Goal: Task Accomplishment & Management: Manage account settings

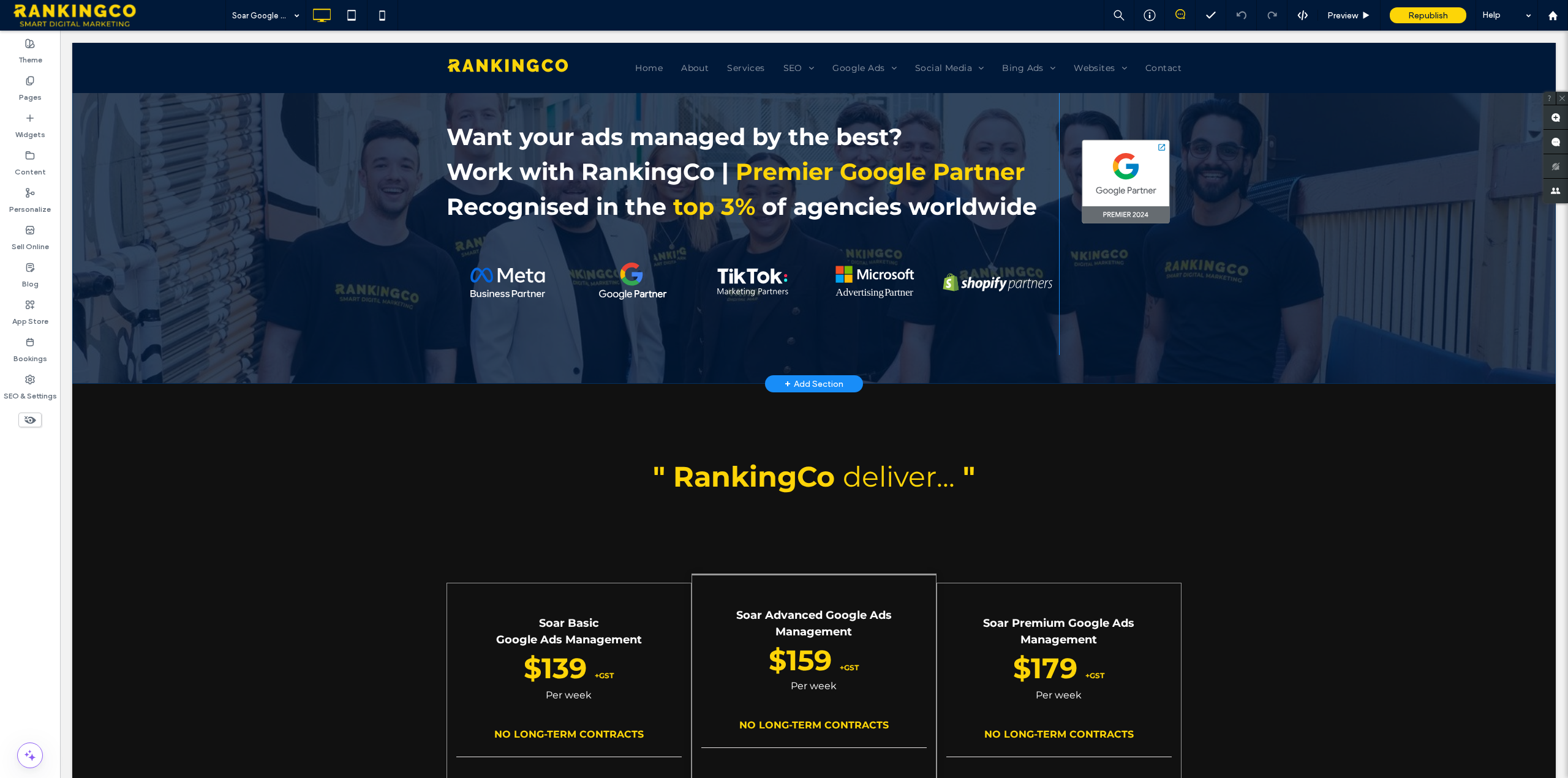
scroll to position [123, 0]
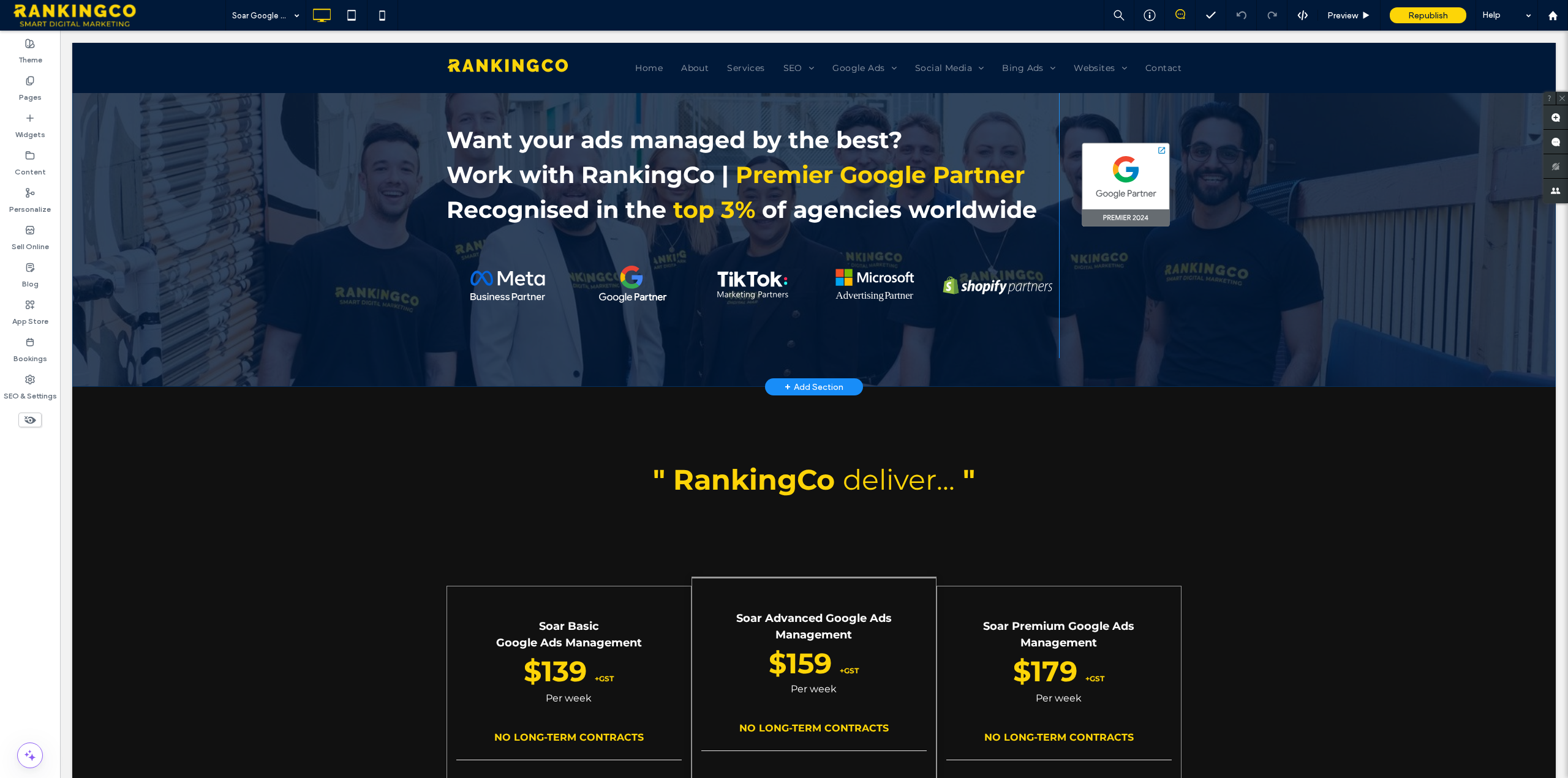
click at [824, 385] on div "+ Add Section" at bounding box center [814, 387] width 59 height 13
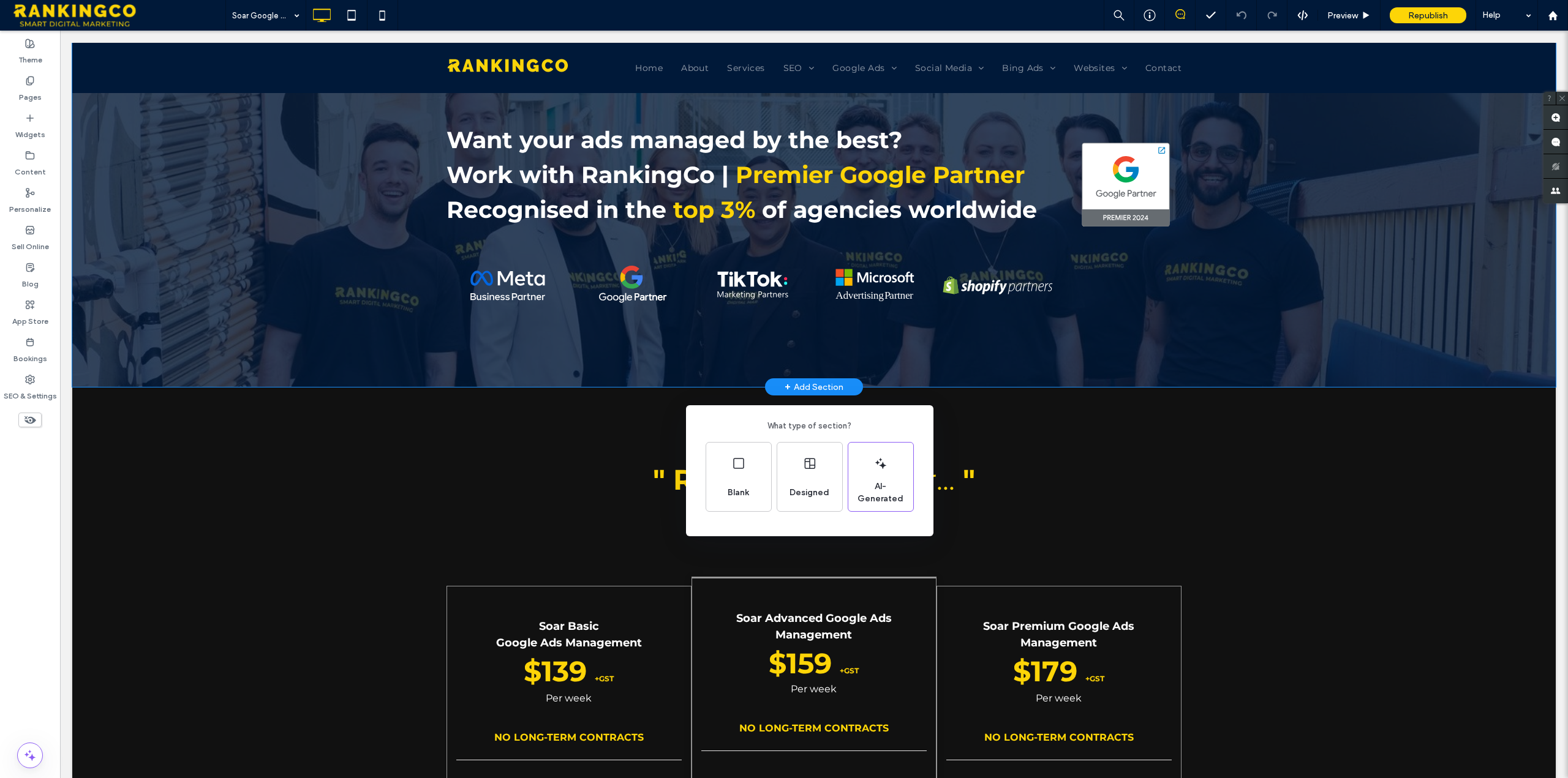
click at [1305, 17] on div "What type of section? Blank Designed AI-Generated" at bounding box center [784, 419] width 1568 height 838
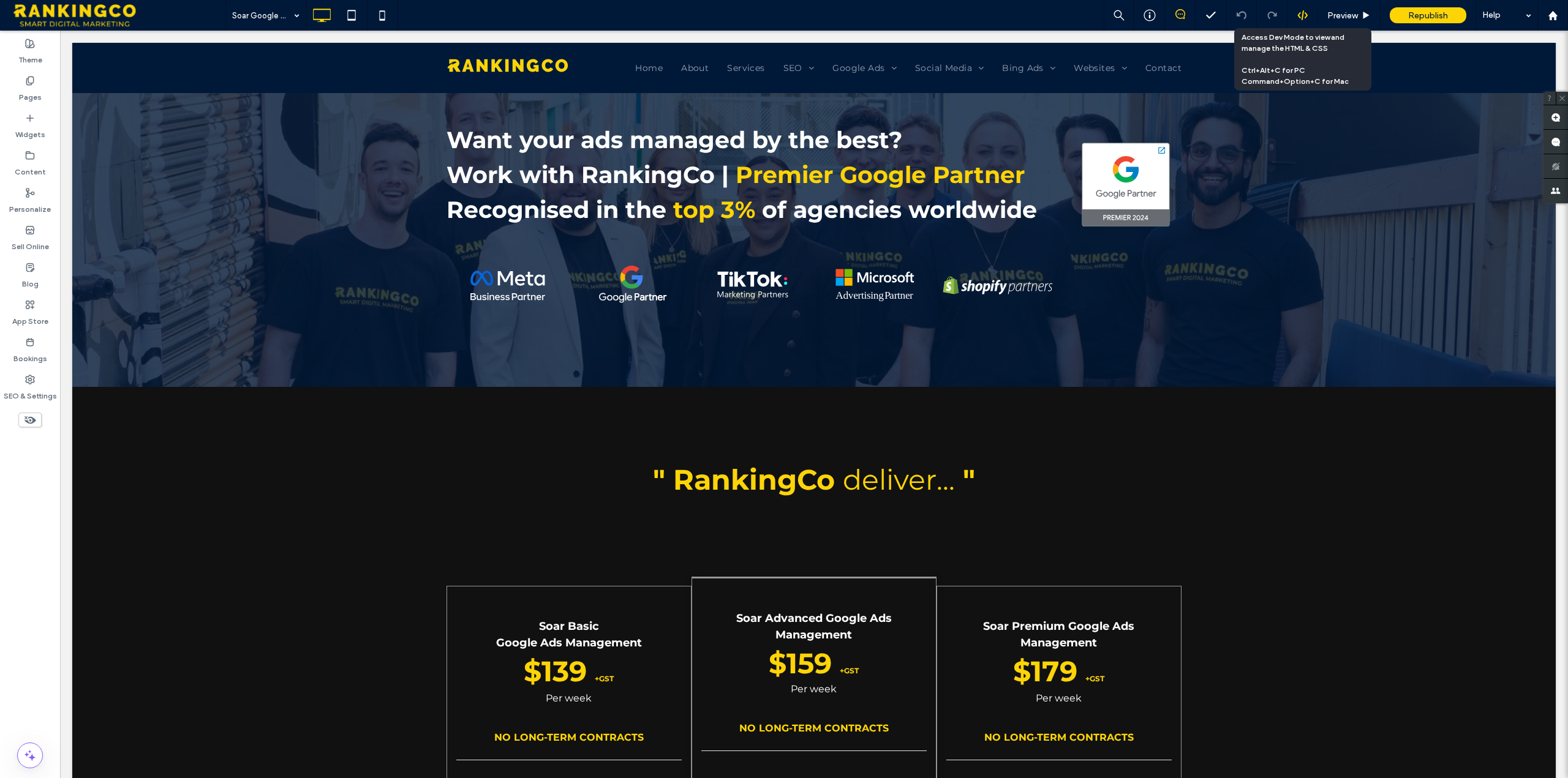
click at [1302, 15] on icon at bounding box center [1303, 15] width 11 height 11
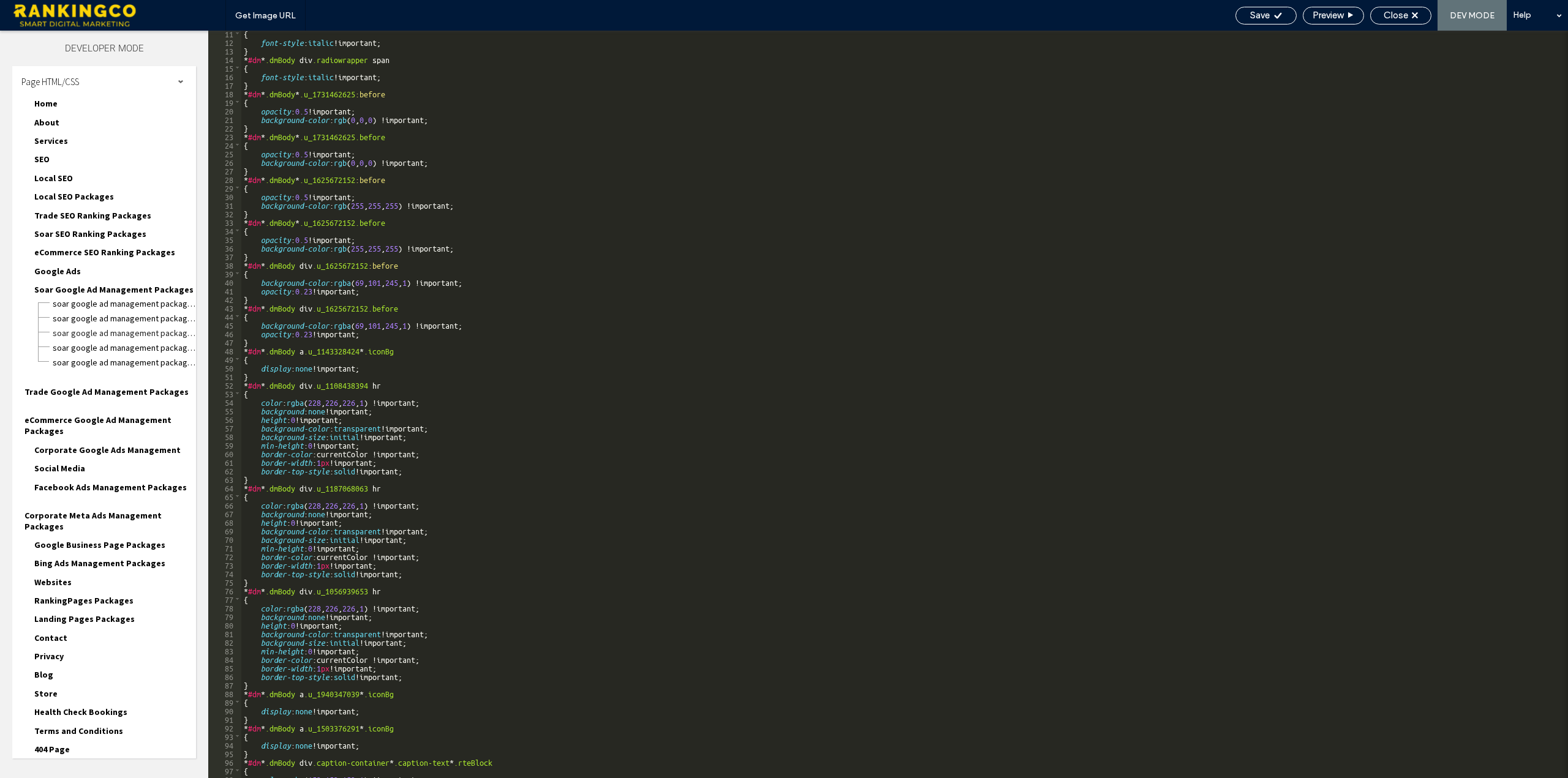
scroll to position [0, 0]
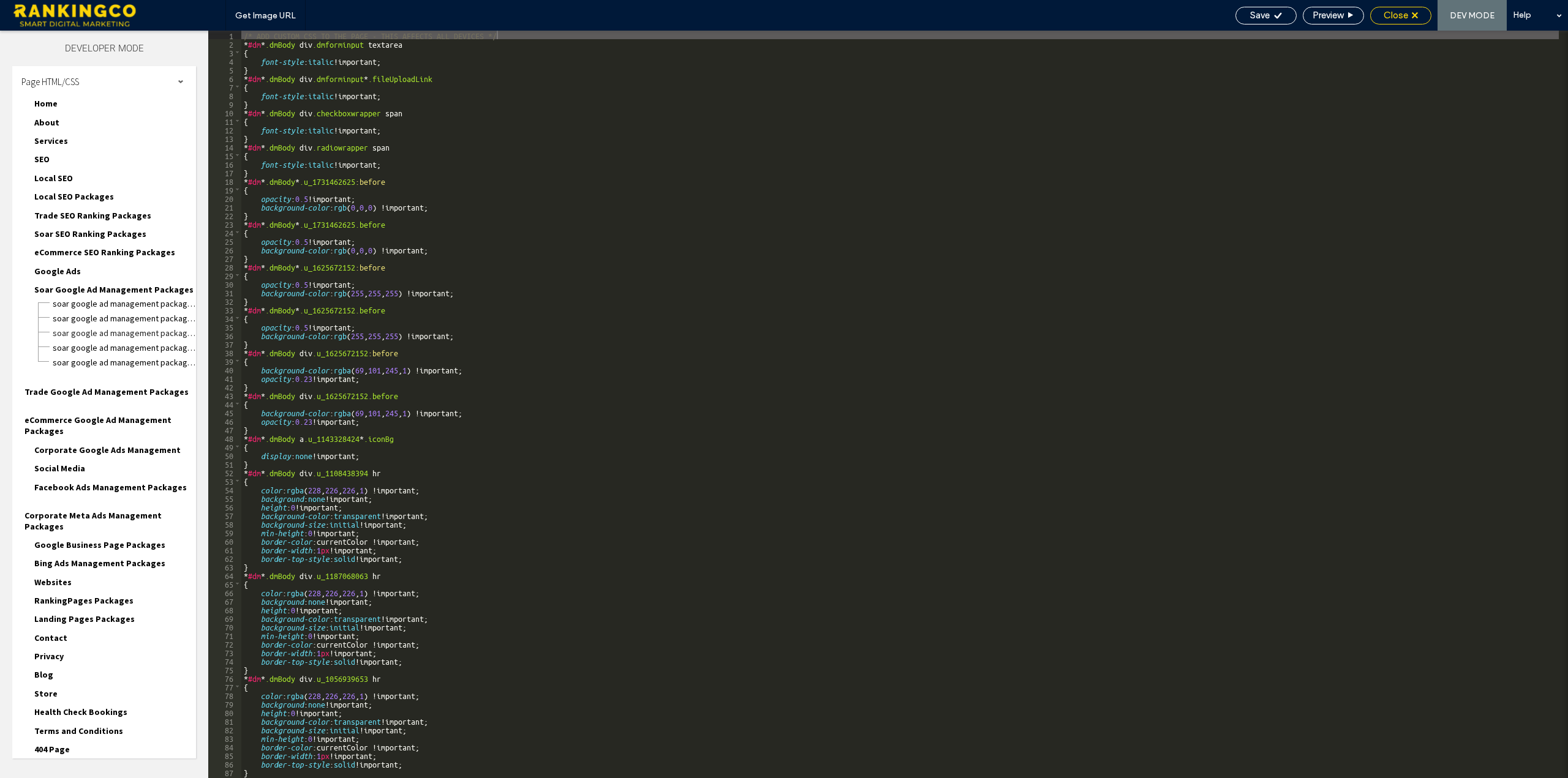
click at [1401, 11] on span "Close" at bounding box center [1396, 15] width 25 height 11
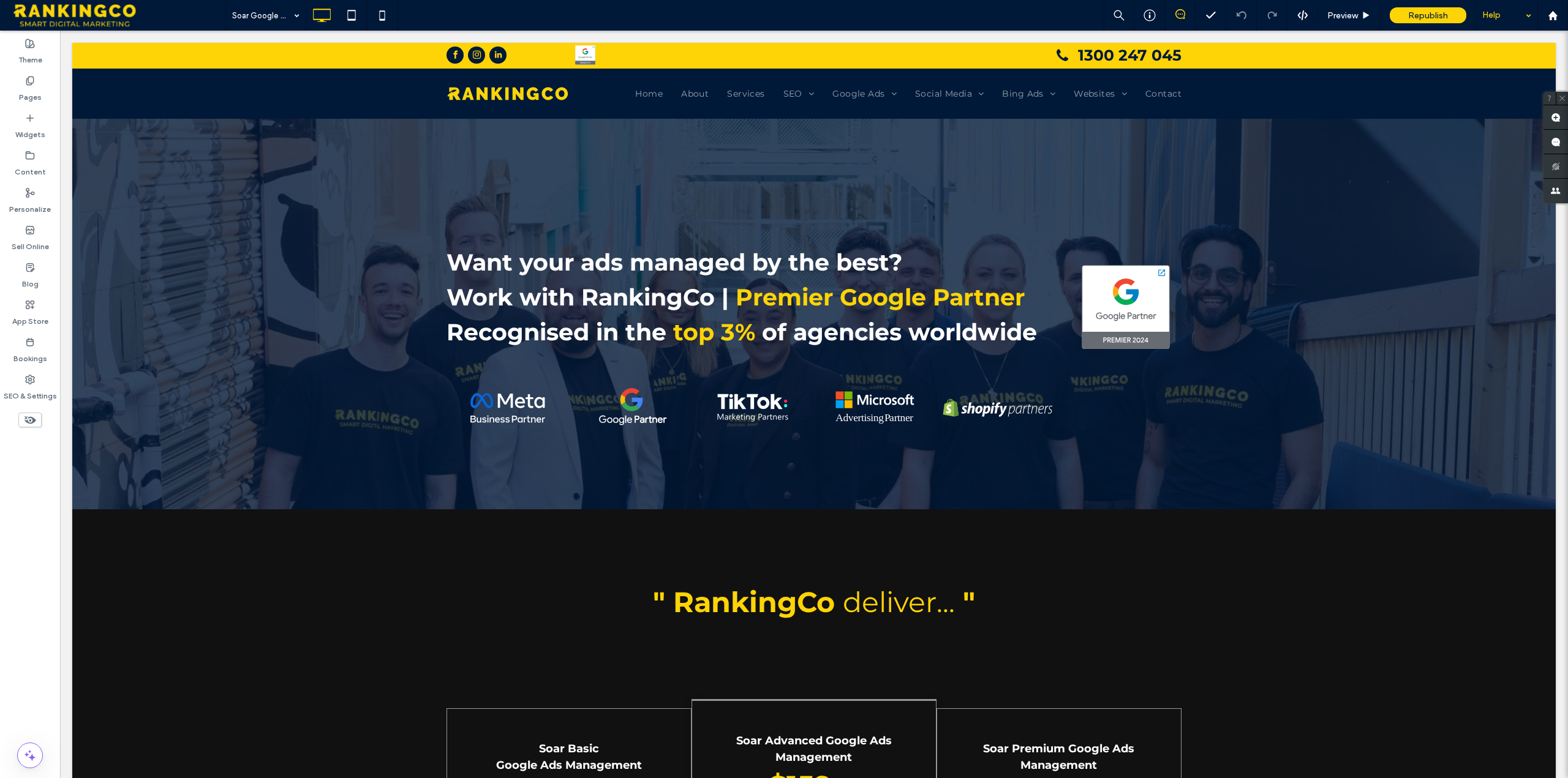
click at [1532, 19] on div "Help" at bounding box center [1507, 15] width 61 height 31
click at [22, 89] on label "Pages" at bounding box center [30, 94] width 23 height 17
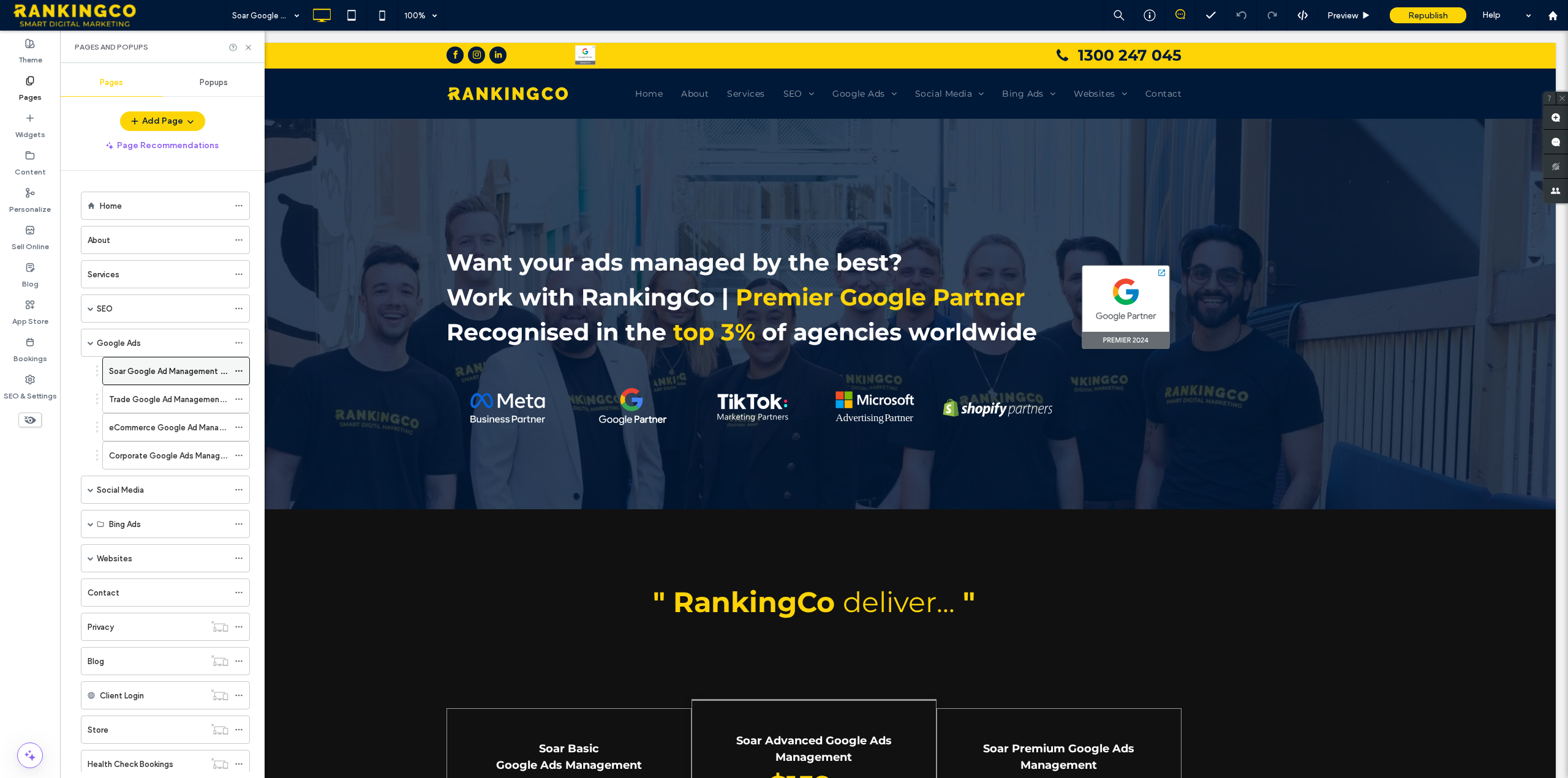
click at [240, 369] on icon at bounding box center [238, 371] width 9 height 9
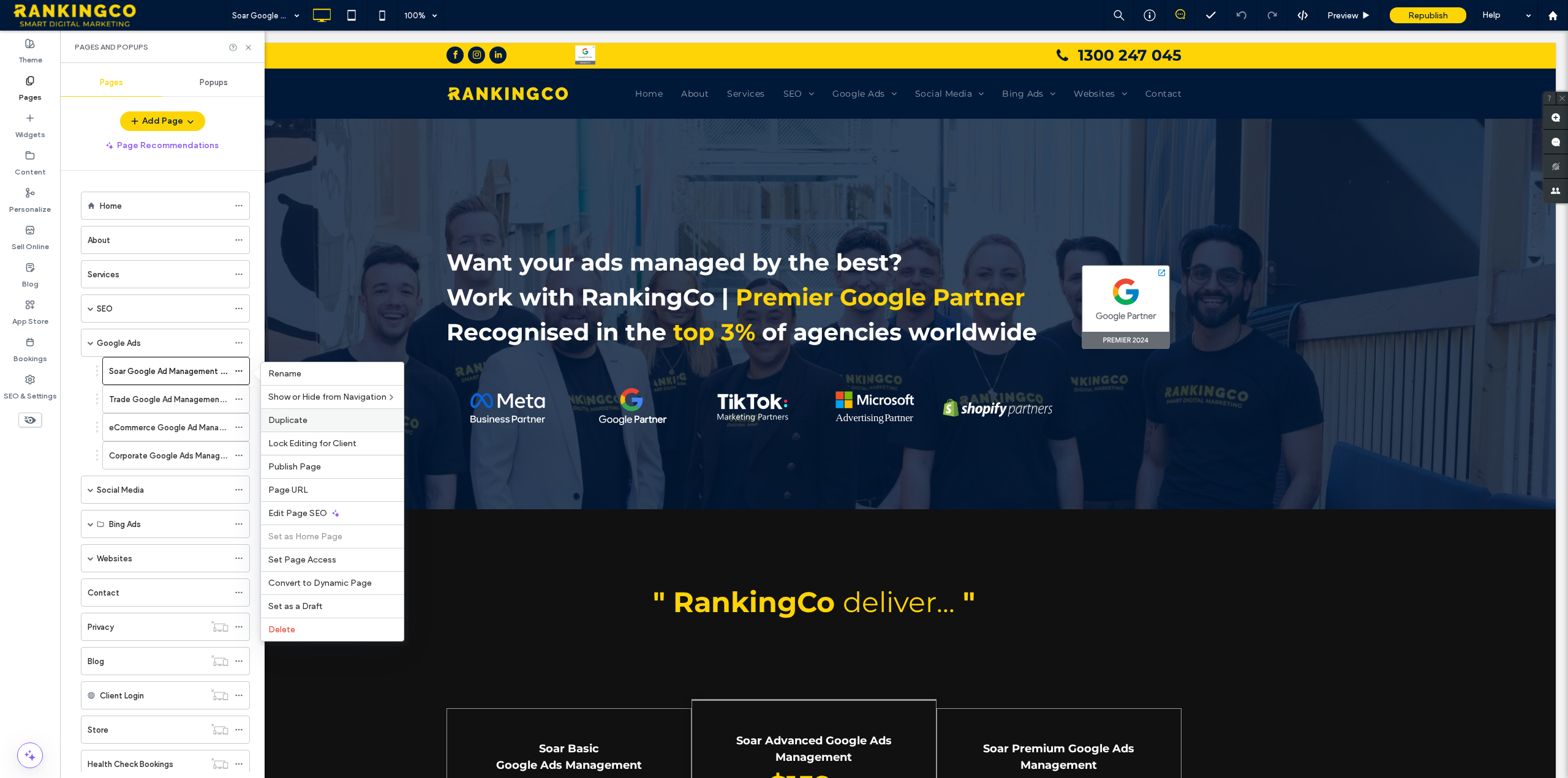
click at [314, 414] on div "Duplicate" at bounding box center [332, 420] width 143 height 23
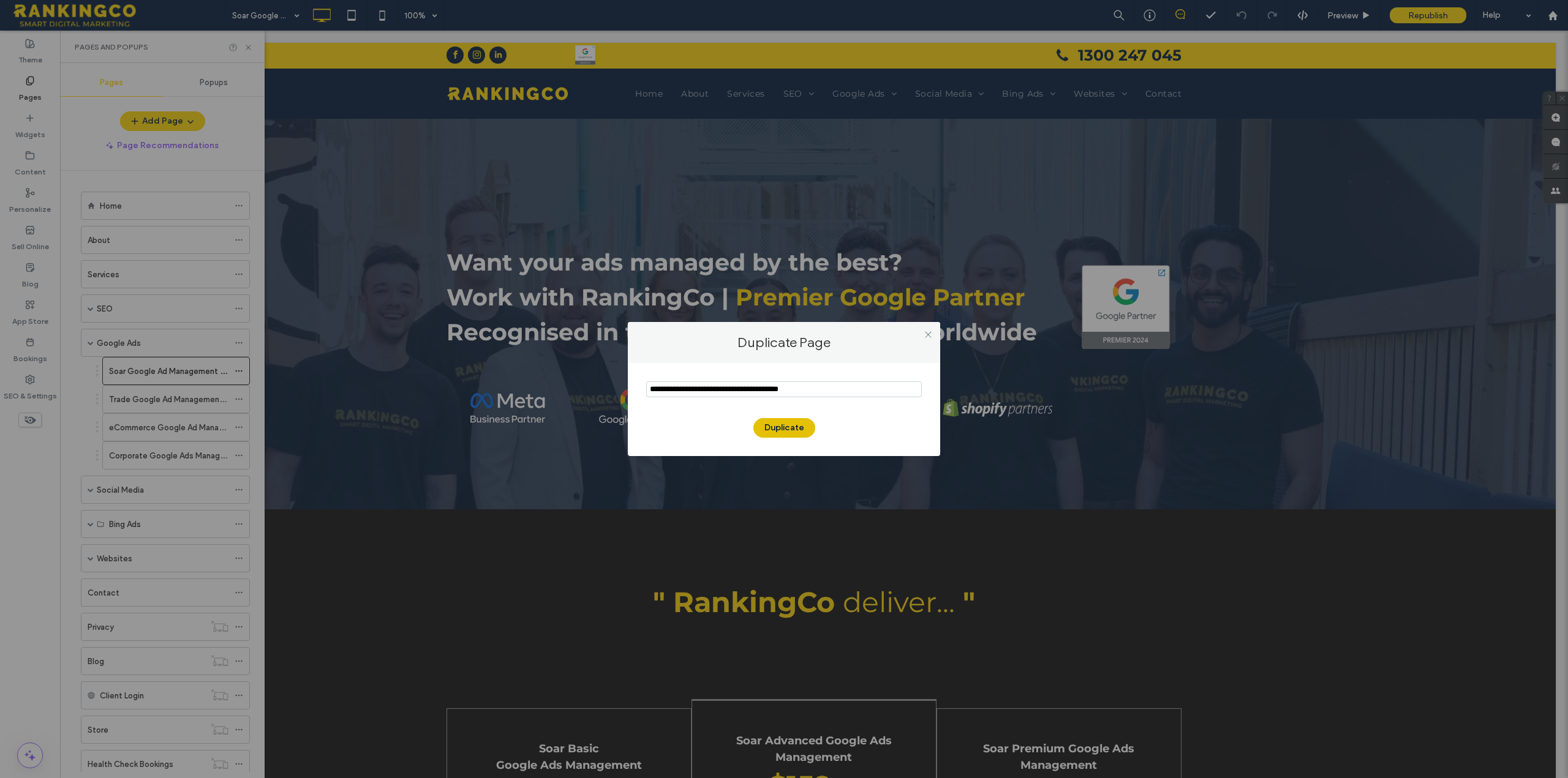
click at [796, 423] on button "Duplicate" at bounding box center [784, 428] width 62 height 19
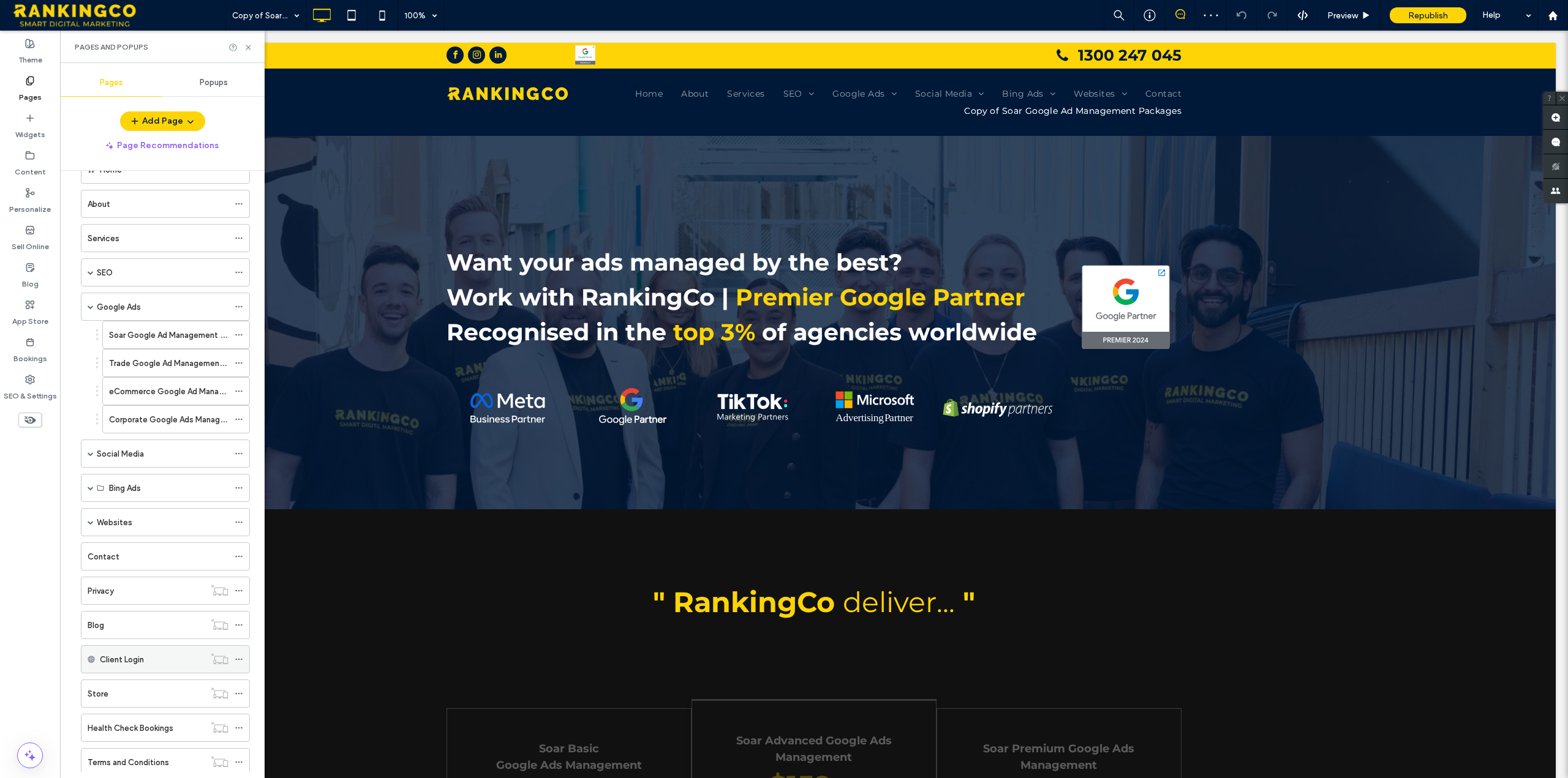
scroll to position [105, 0]
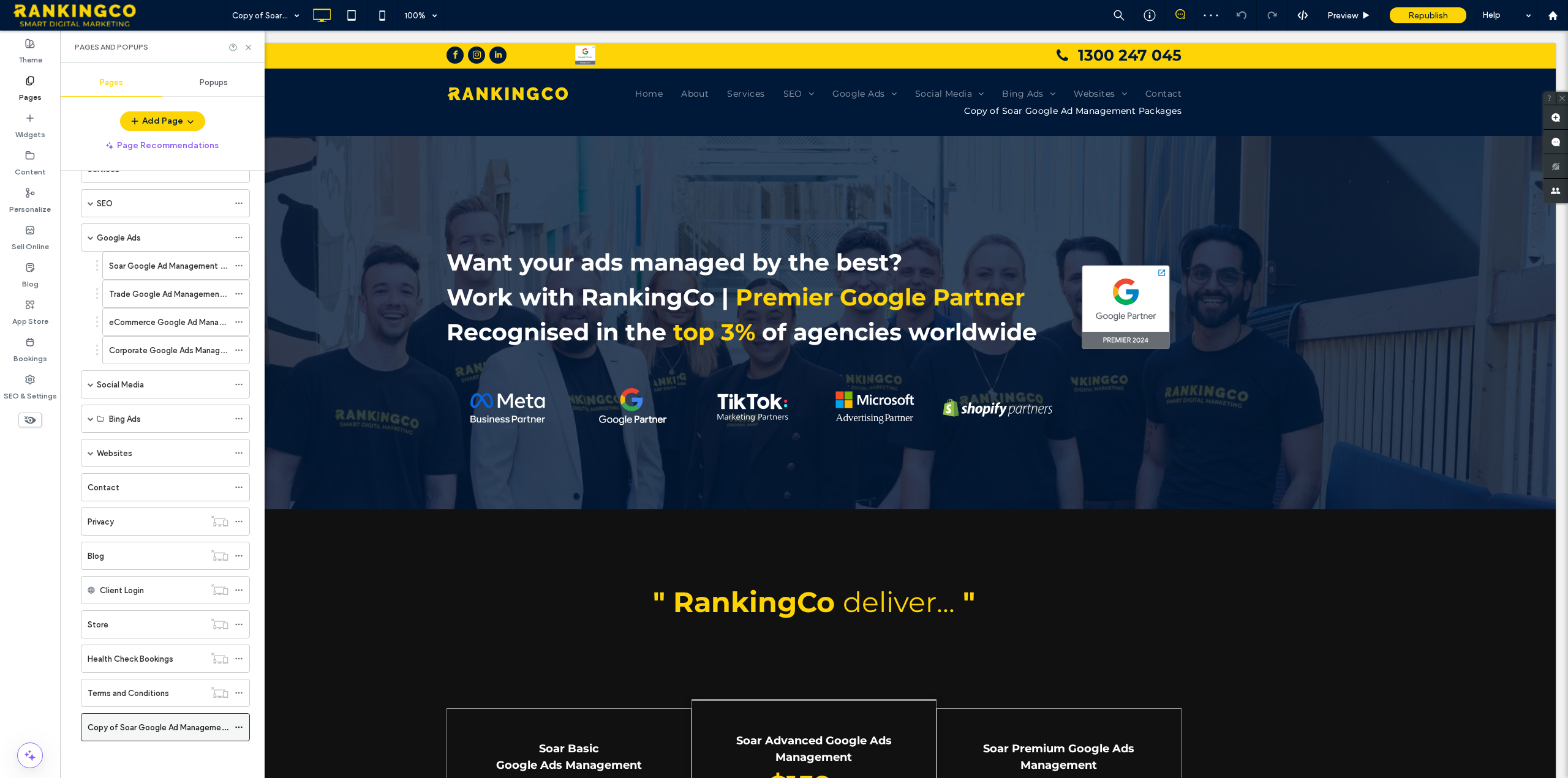
click at [240, 728] on icon at bounding box center [238, 727] width 9 height 9
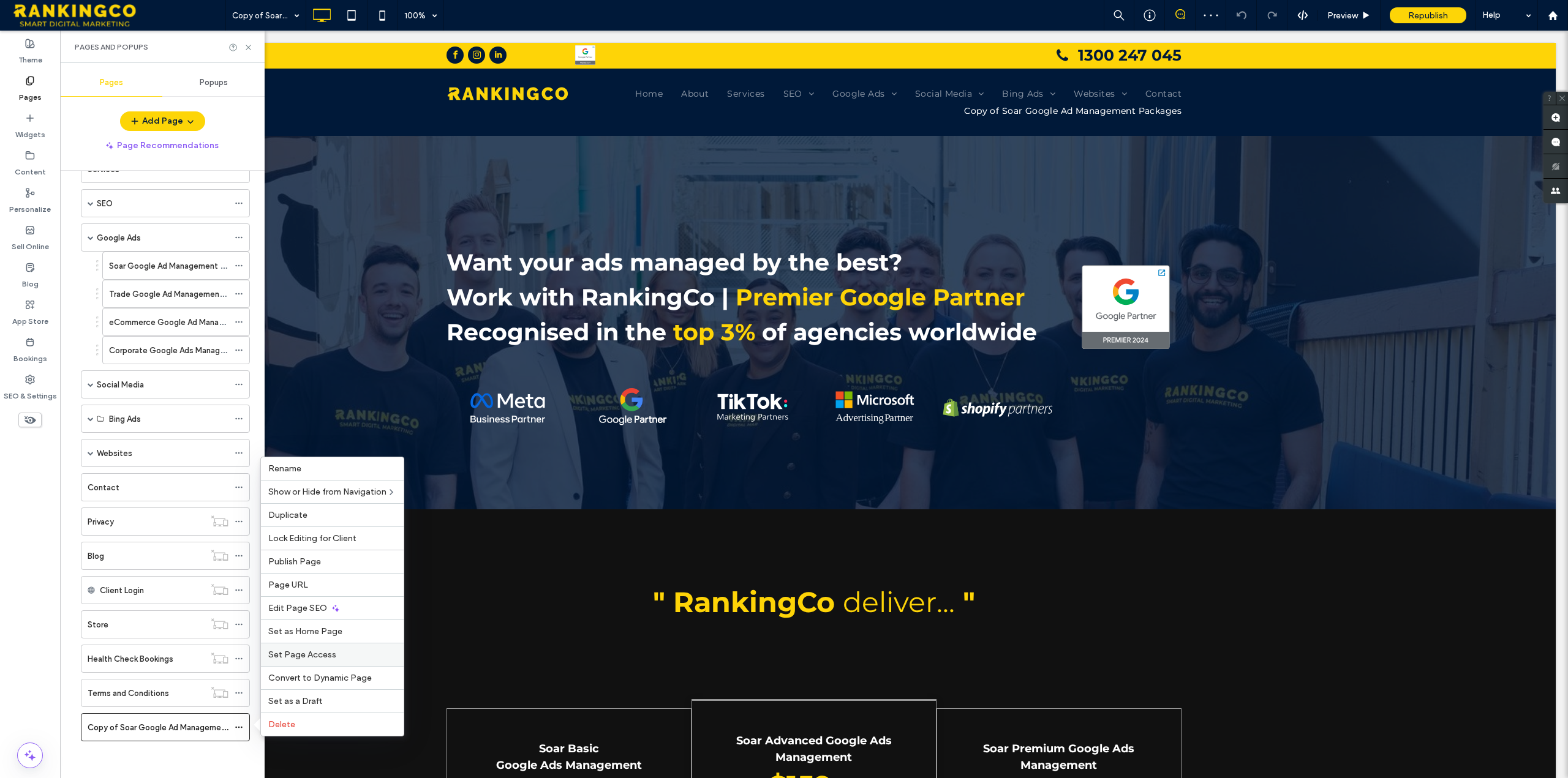
click at [324, 657] on span "Set Page Access" at bounding box center [302, 655] width 68 height 11
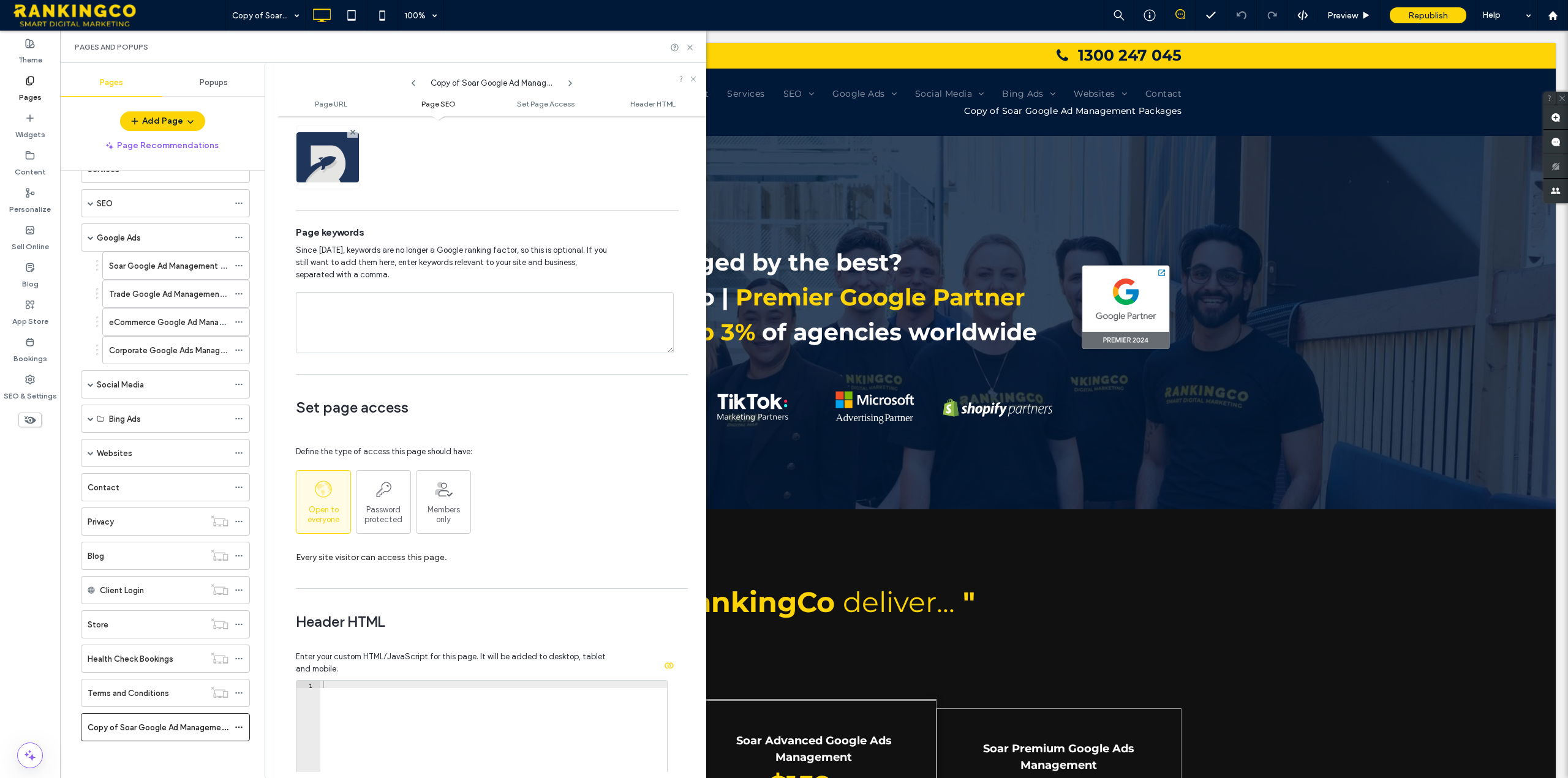
scroll to position [673, 0]
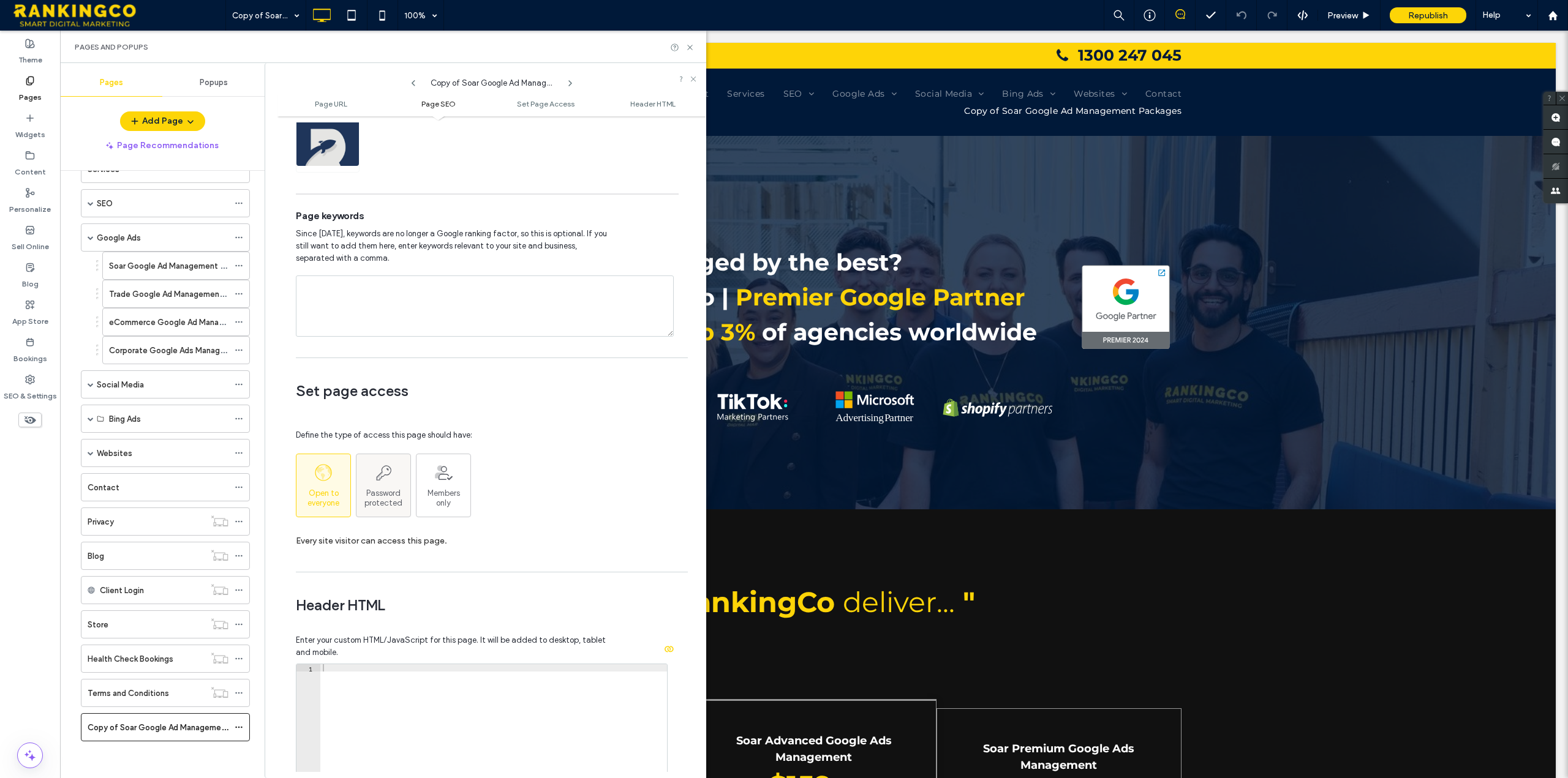
click at [395, 486] on div "Password protected" at bounding box center [383, 486] width 54 height 45
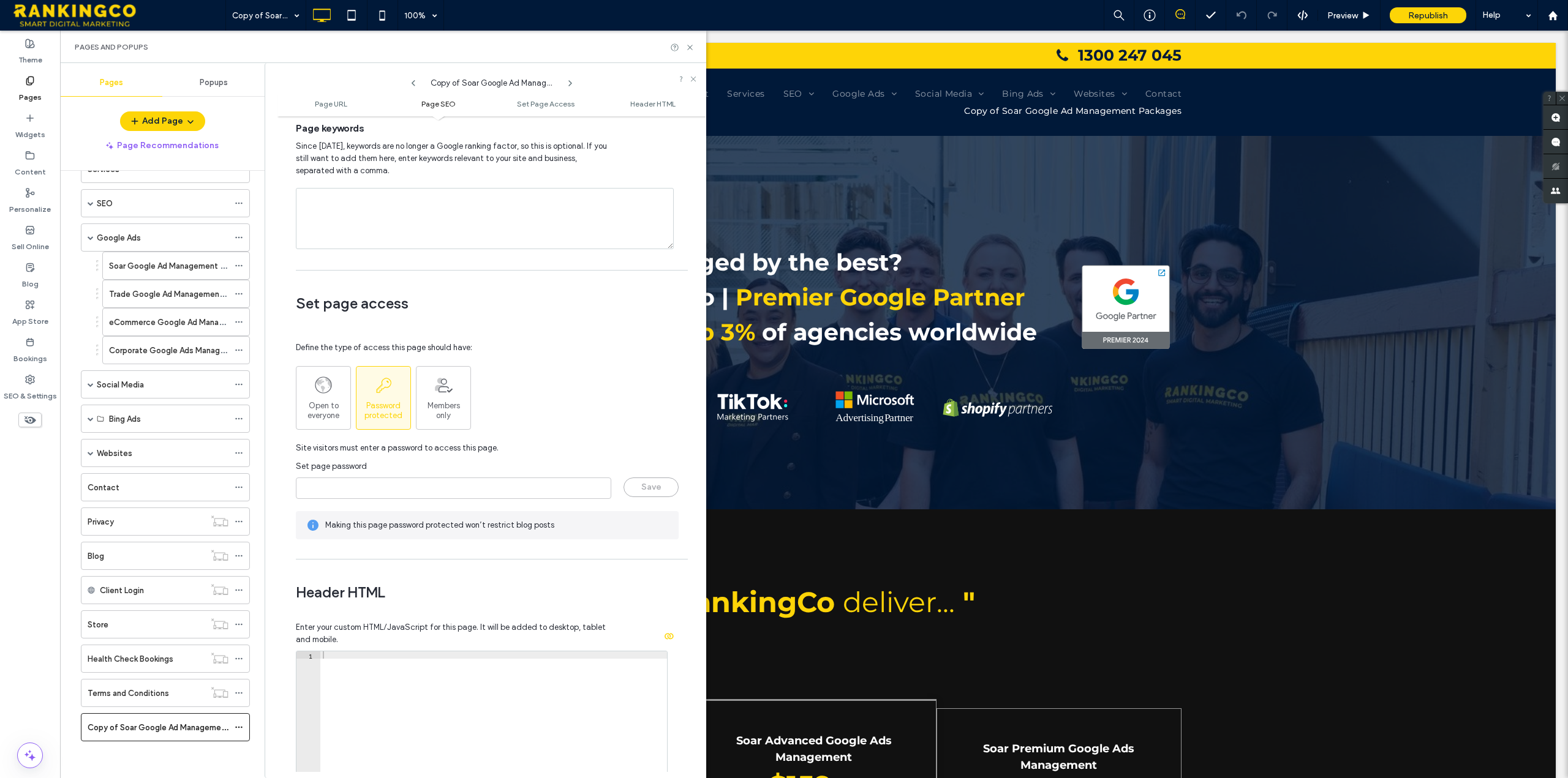
scroll to position [796, 0]
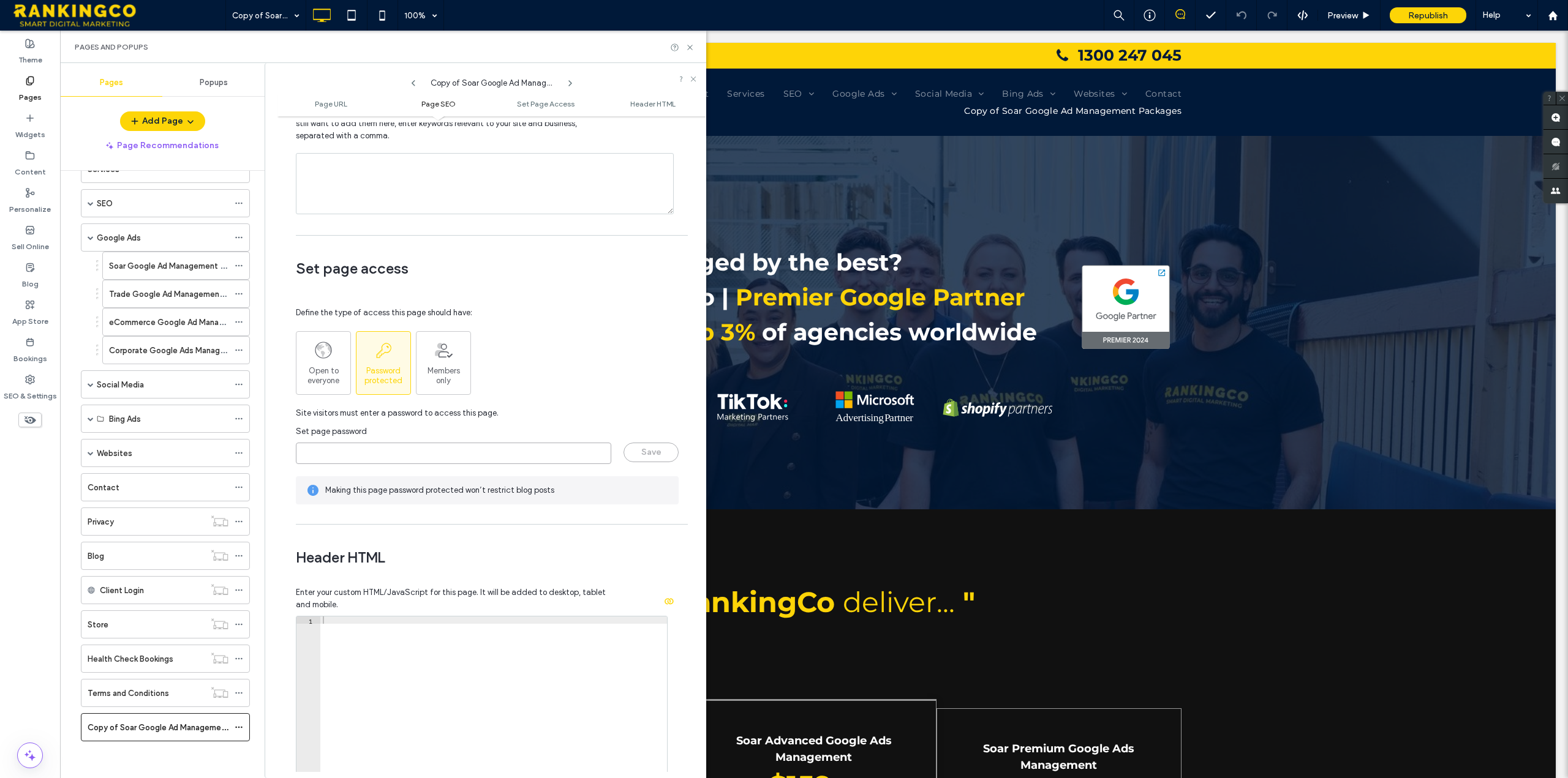
click at [426, 454] on input "page-password" at bounding box center [453, 453] width 316 height 21
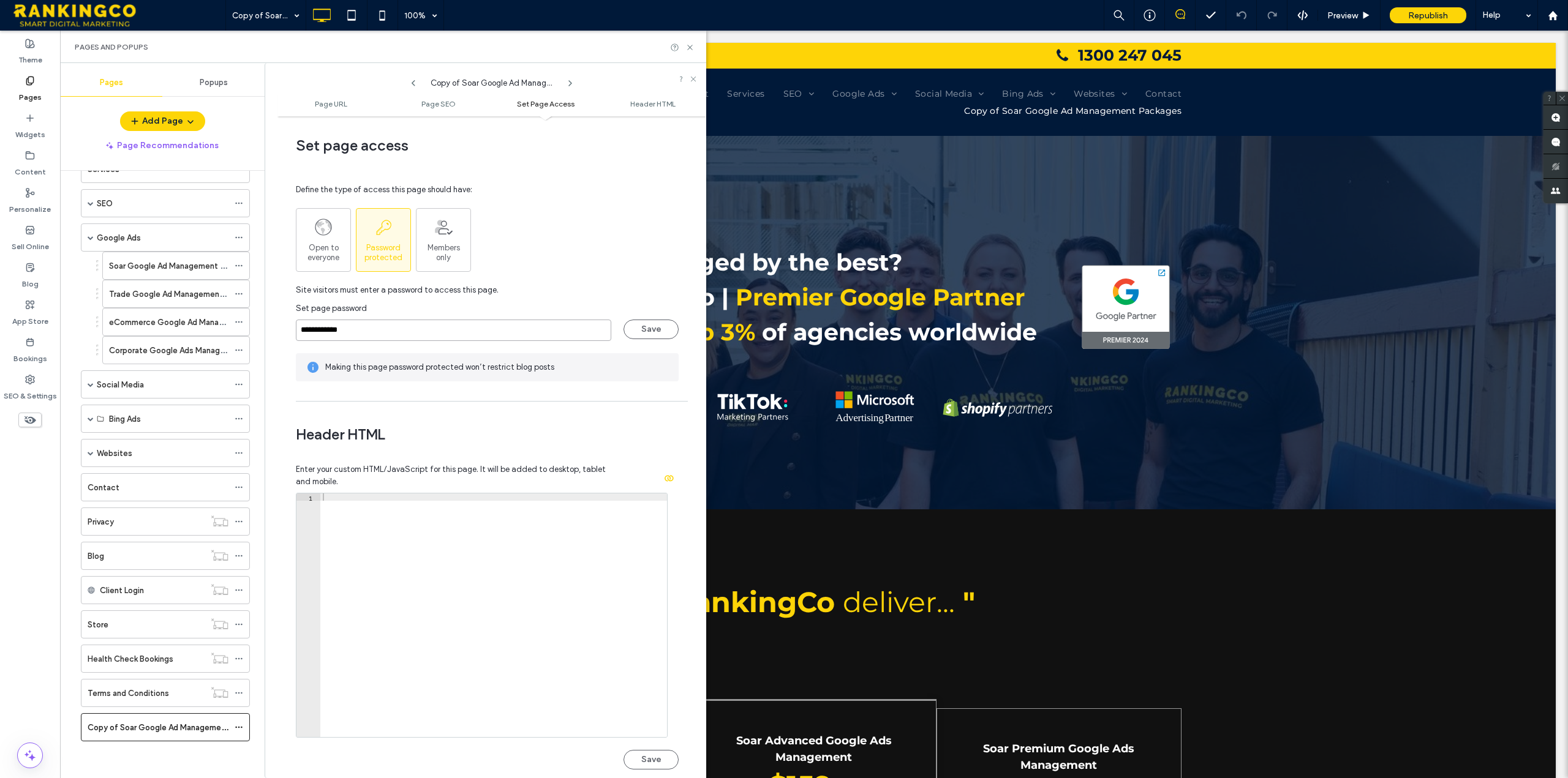
scroll to position [918, 0]
type input "**********"
click at [641, 330] on button "Save" at bounding box center [651, 330] width 55 height 19
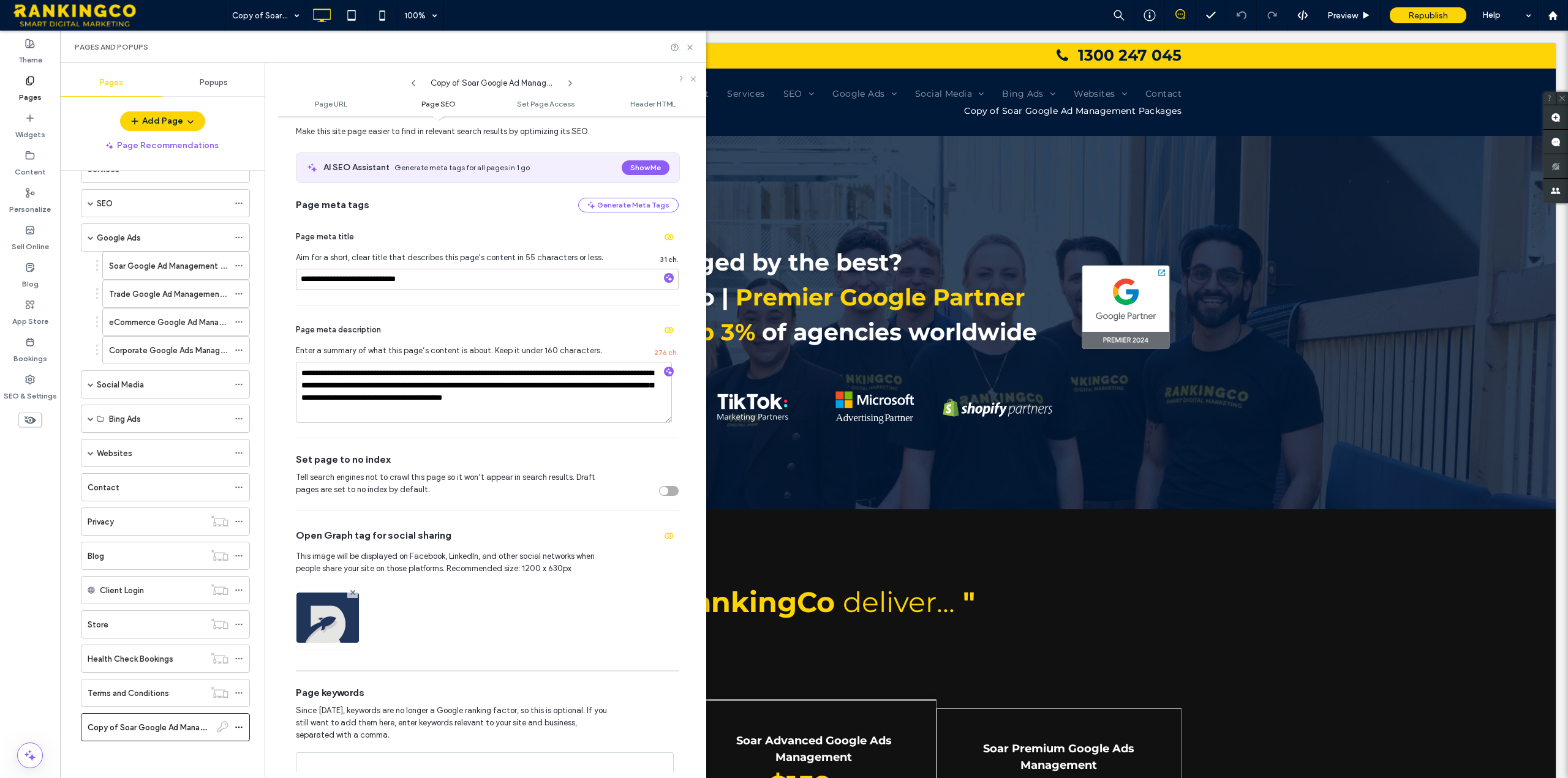
scroll to position [0, 0]
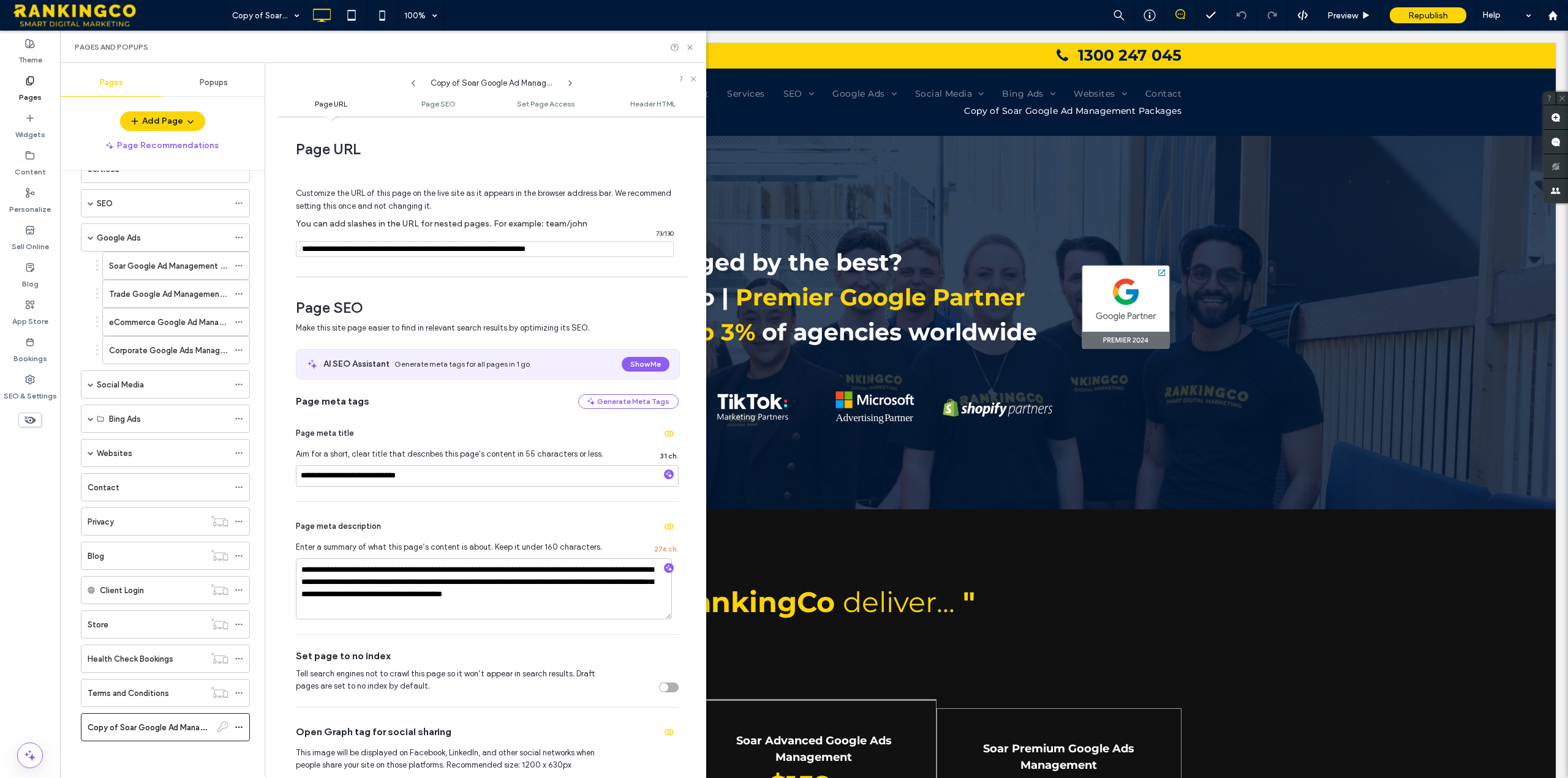
click at [605, 254] on input "notEmpty" at bounding box center [485, 250] width 378 height 16
click at [563, 256] on input "notEmpty" at bounding box center [485, 250] width 378 height 16
click at [649, 270] on div "Customize the URL of this page on the live site as it appears in the browser ad…" at bounding box center [487, 217] width 383 height 107
click at [186, 725] on label "Copy of Soar Google Ad Management Packages" at bounding box center [177, 728] width 180 height 21
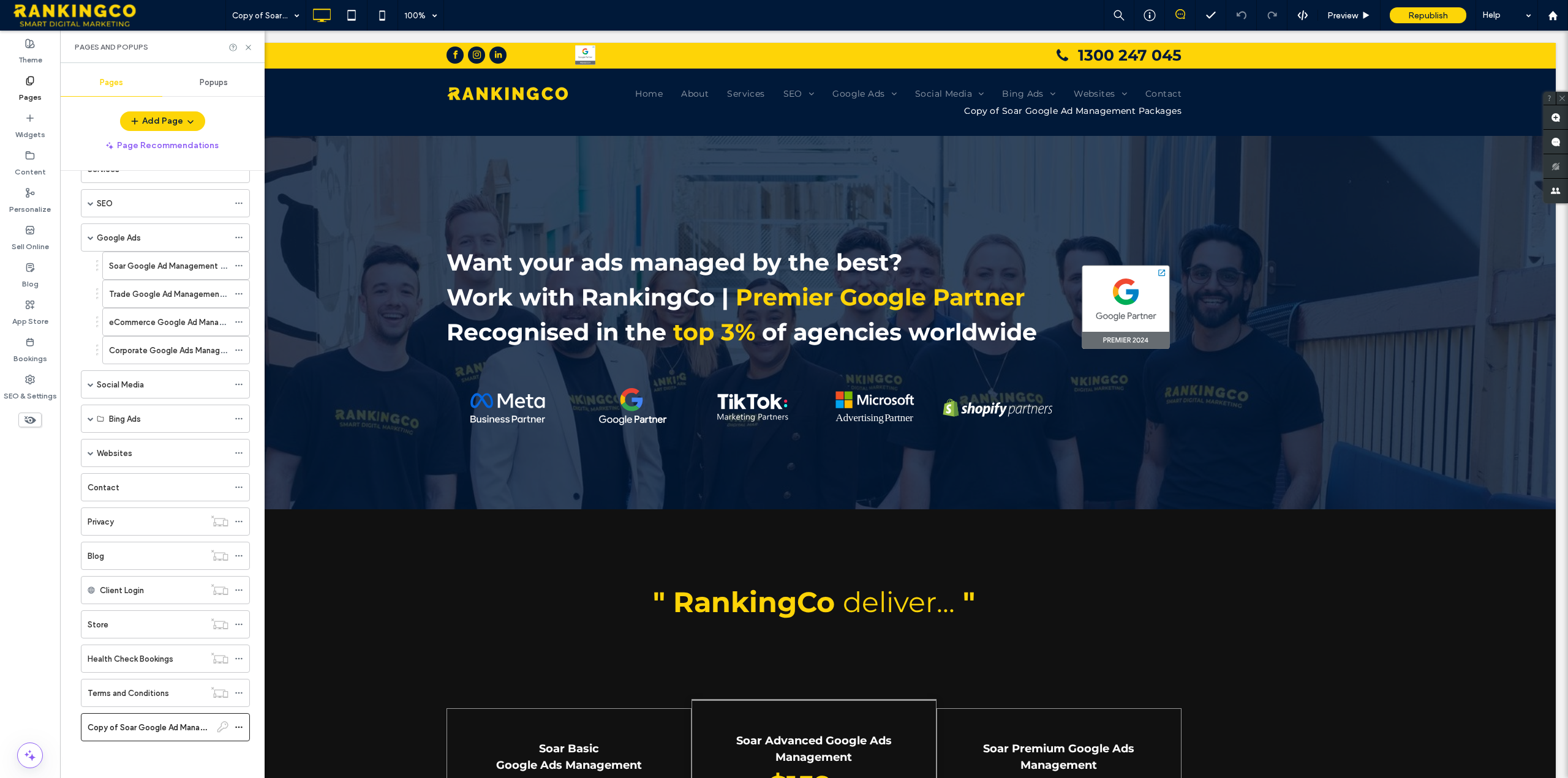
click at [1348, 12] on div at bounding box center [784, 389] width 1568 height 778
click at [1348, 15] on div at bounding box center [784, 389] width 1568 height 778
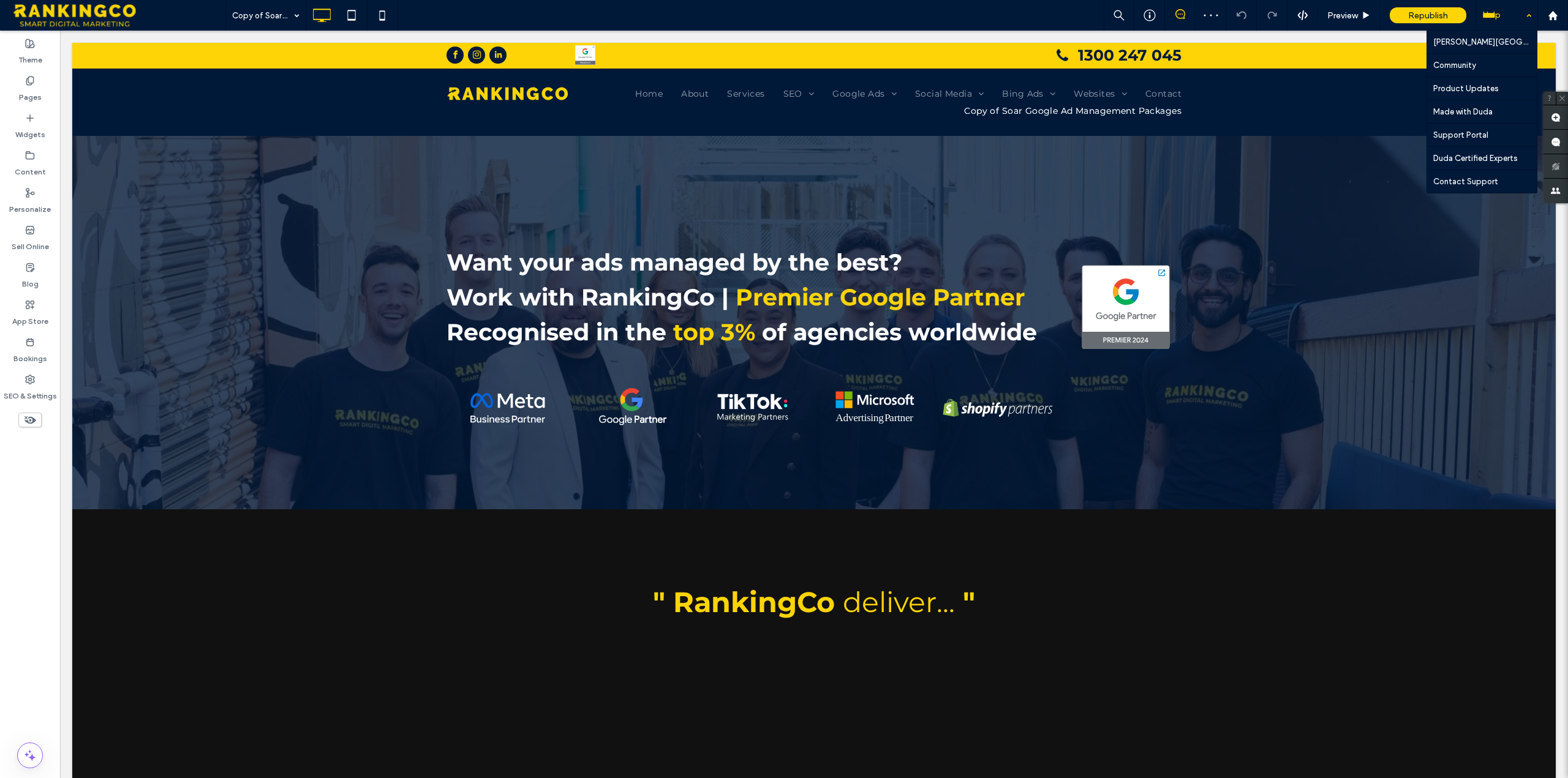
click at [1529, 15] on div "Help" at bounding box center [1507, 15] width 61 height 31
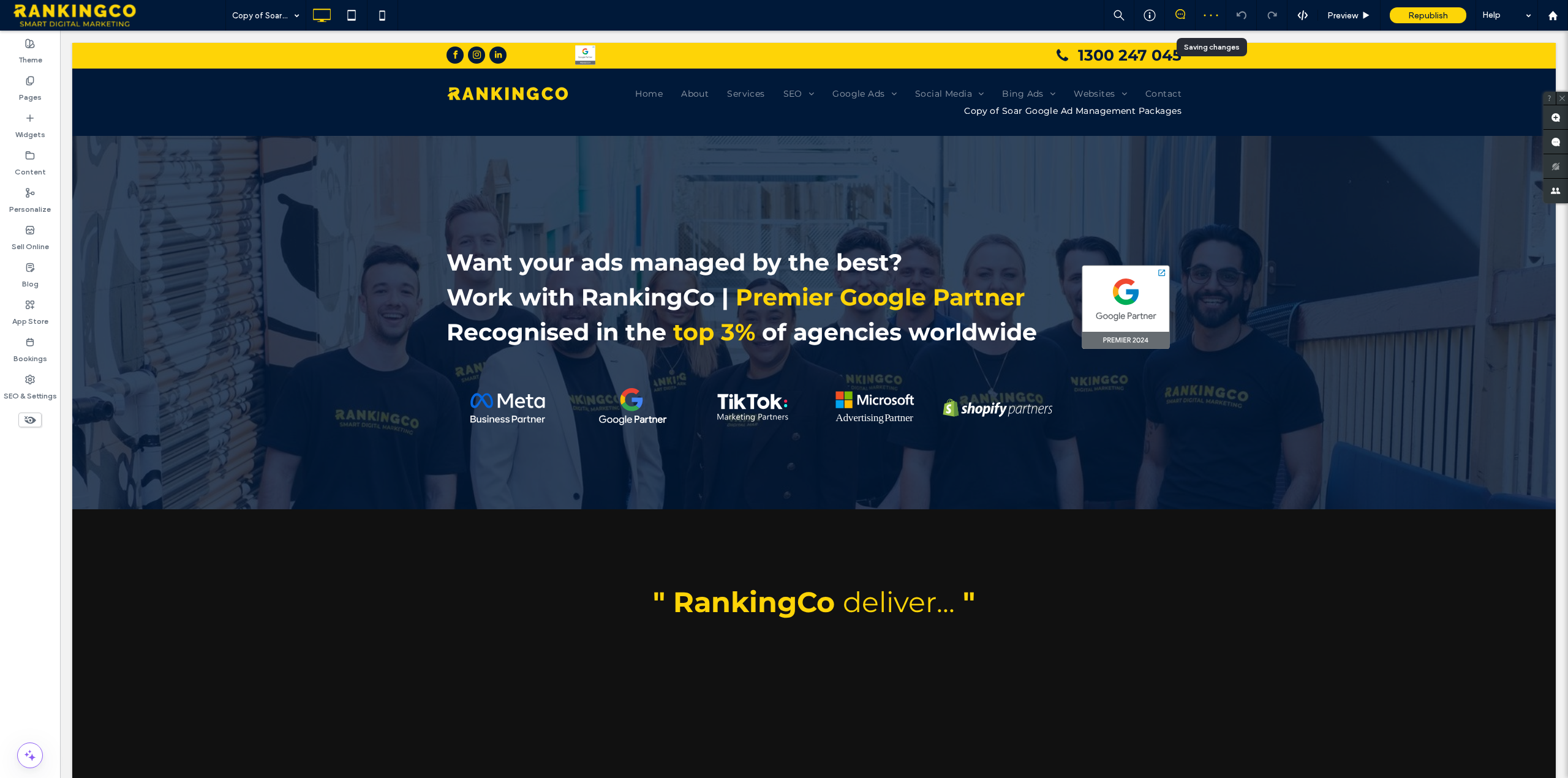
click at [1214, 13] on div at bounding box center [1211, 15] width 19 height 6
click at [30, 91] on label "Pages" at bounding box center [30, 94] width 23 height 17
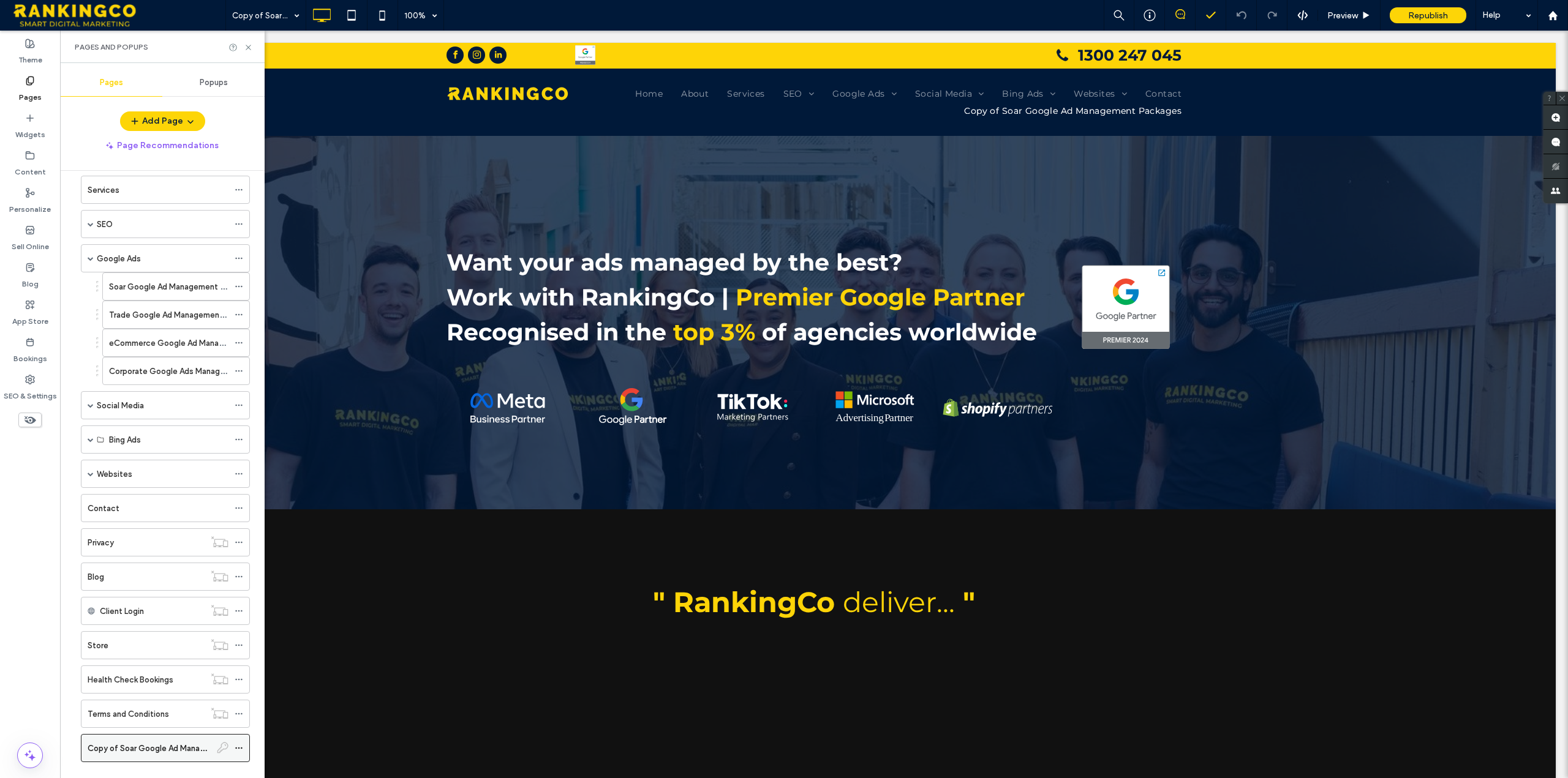
scroll to position [105, 0]
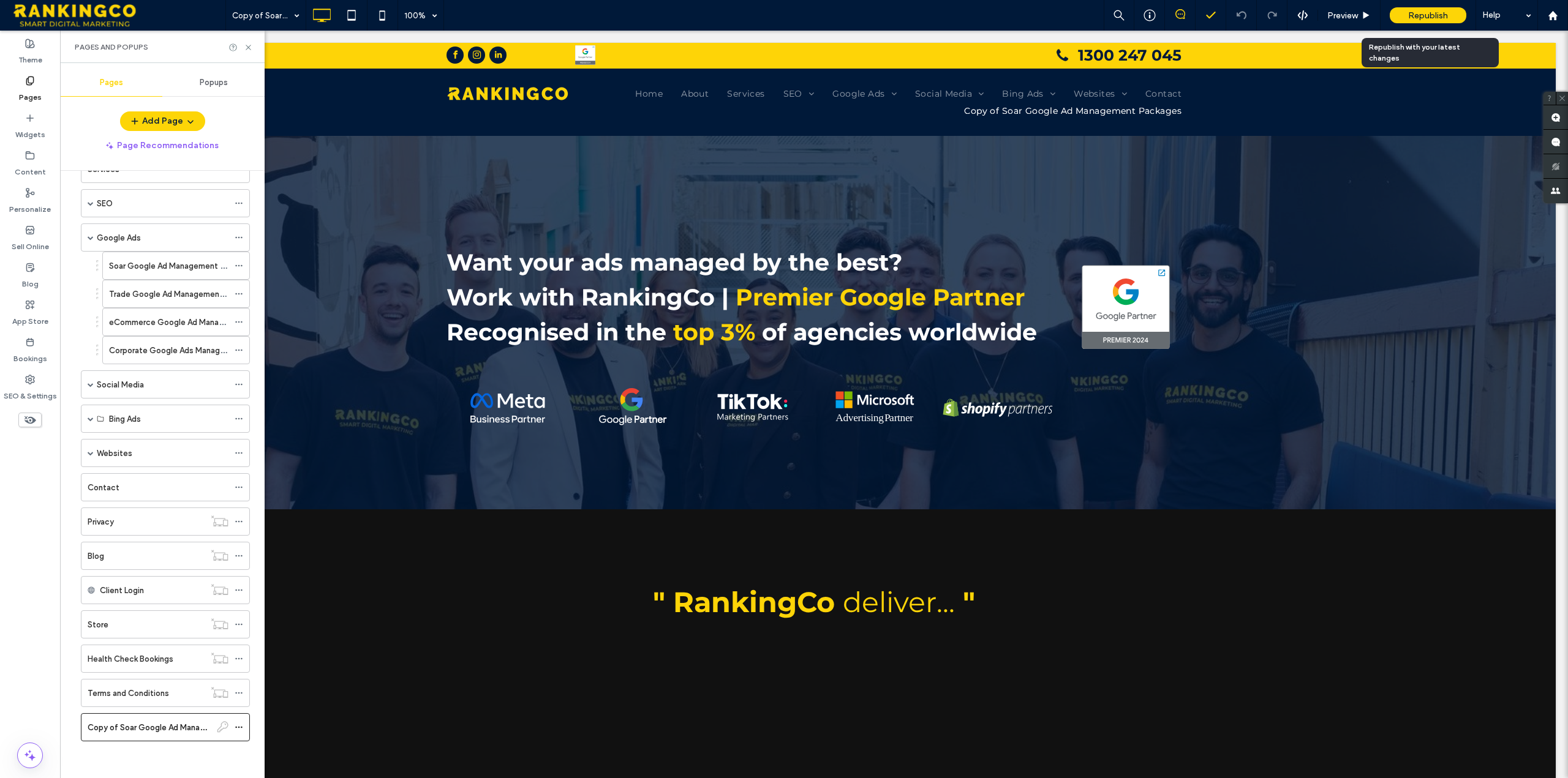
click at [1425, 19] on span "Republish" at bounding box center [1428, 16] width 40 height 11
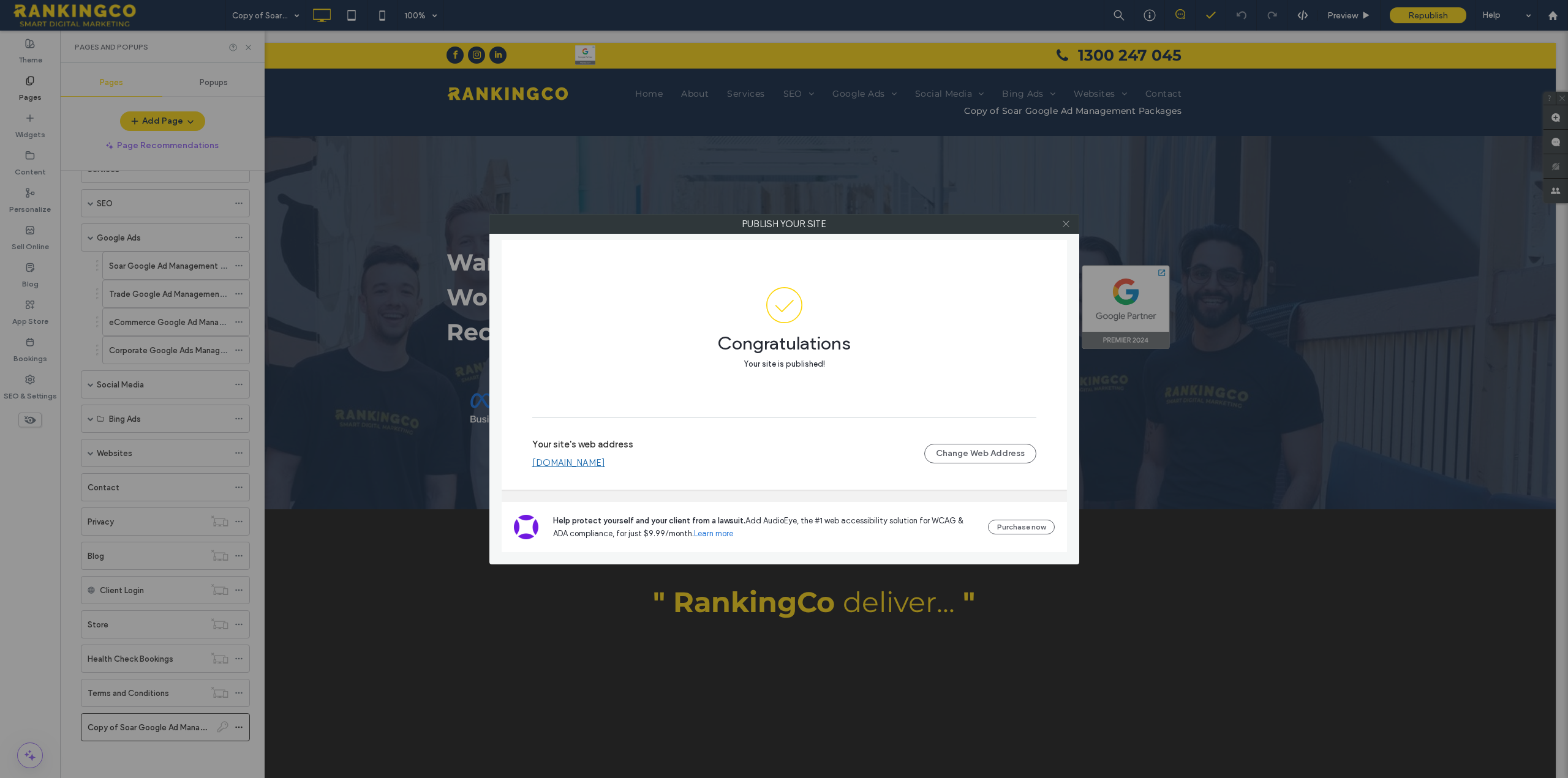
click at [1062, 224] on icon at bounding box center [1066, 224] width 9 height 9
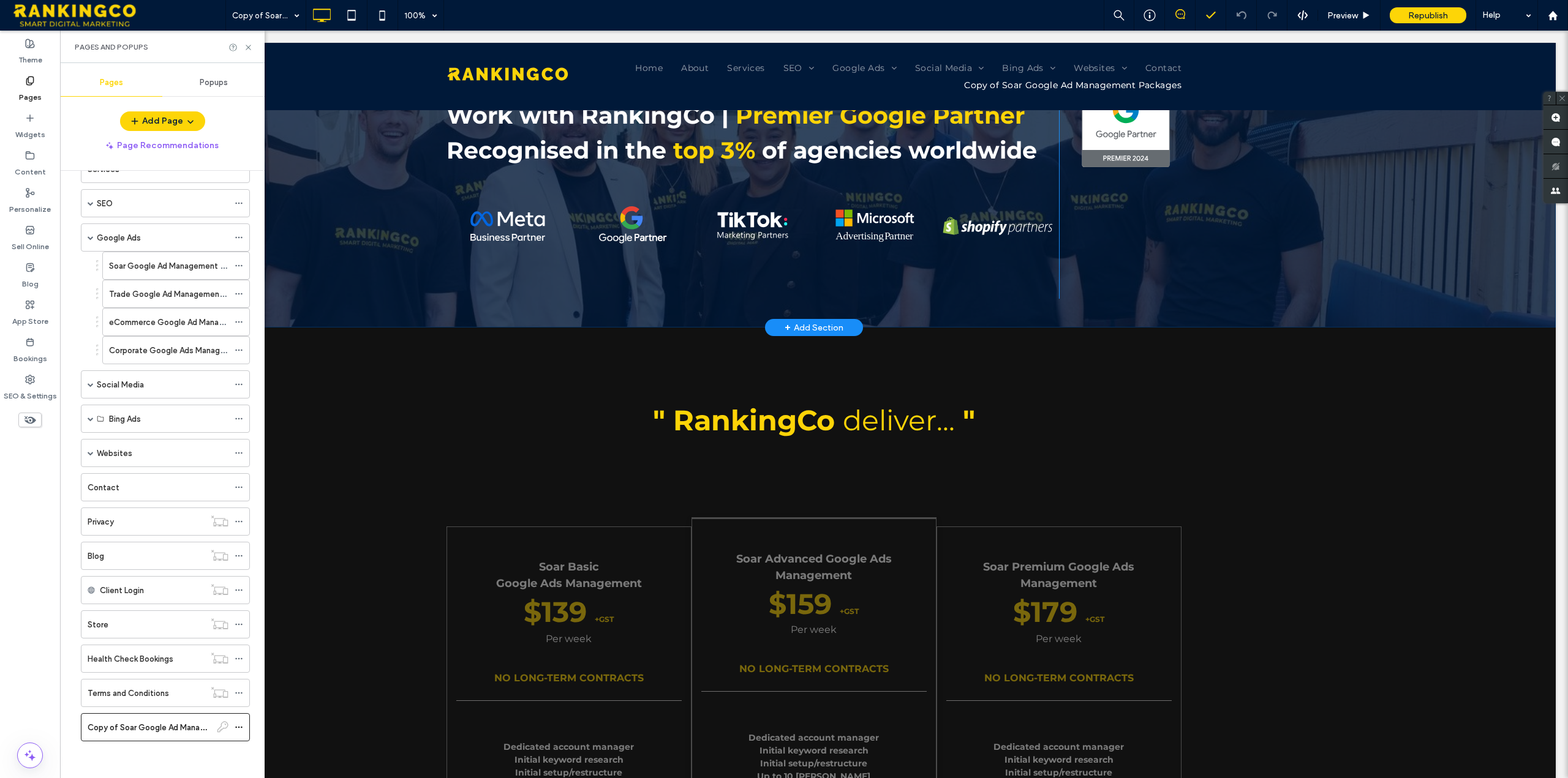
scroll to position [0, 0]
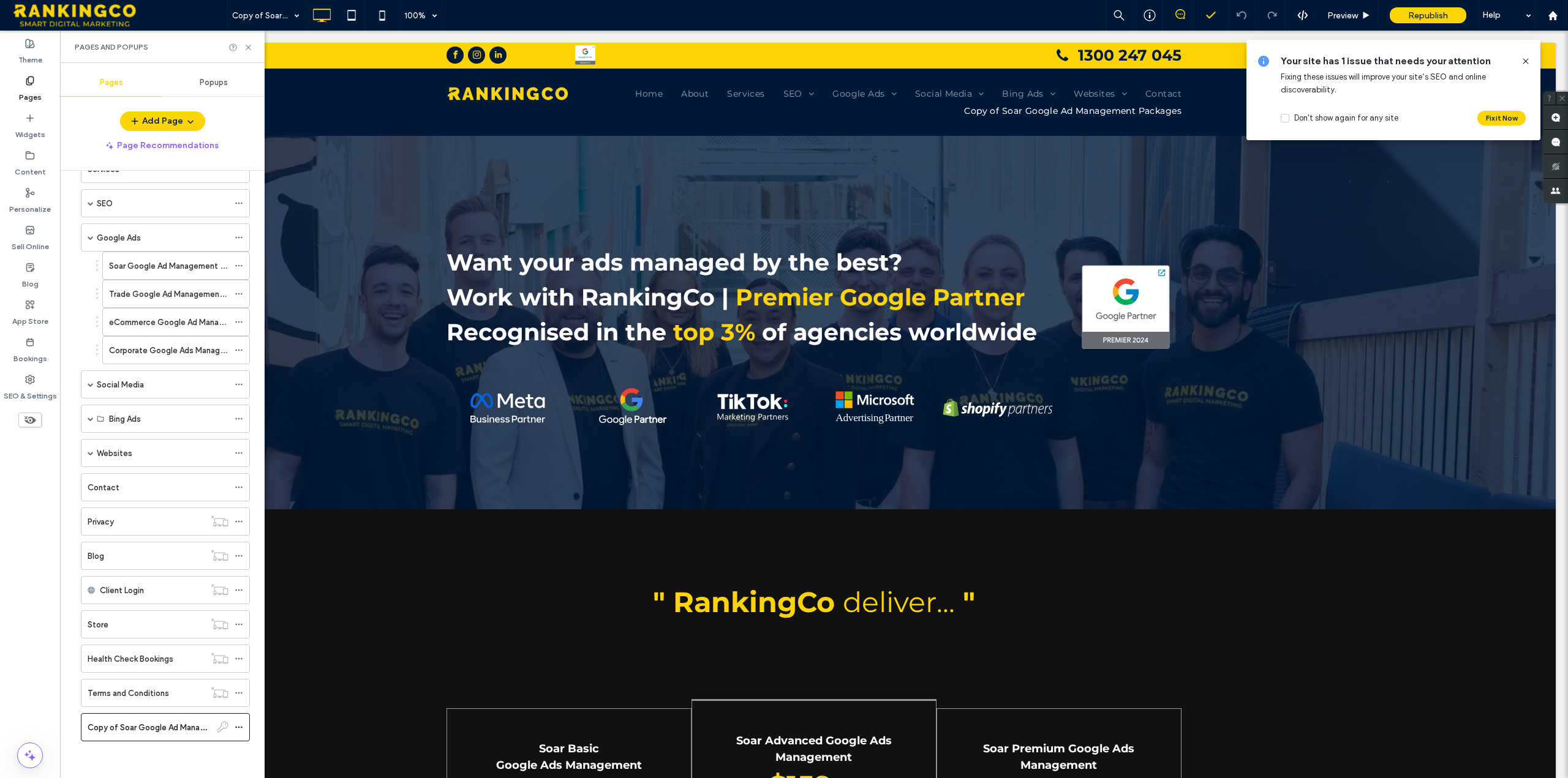
click at [1528, 65] on icon at bounding box center [1525, 61] width 10 height 10
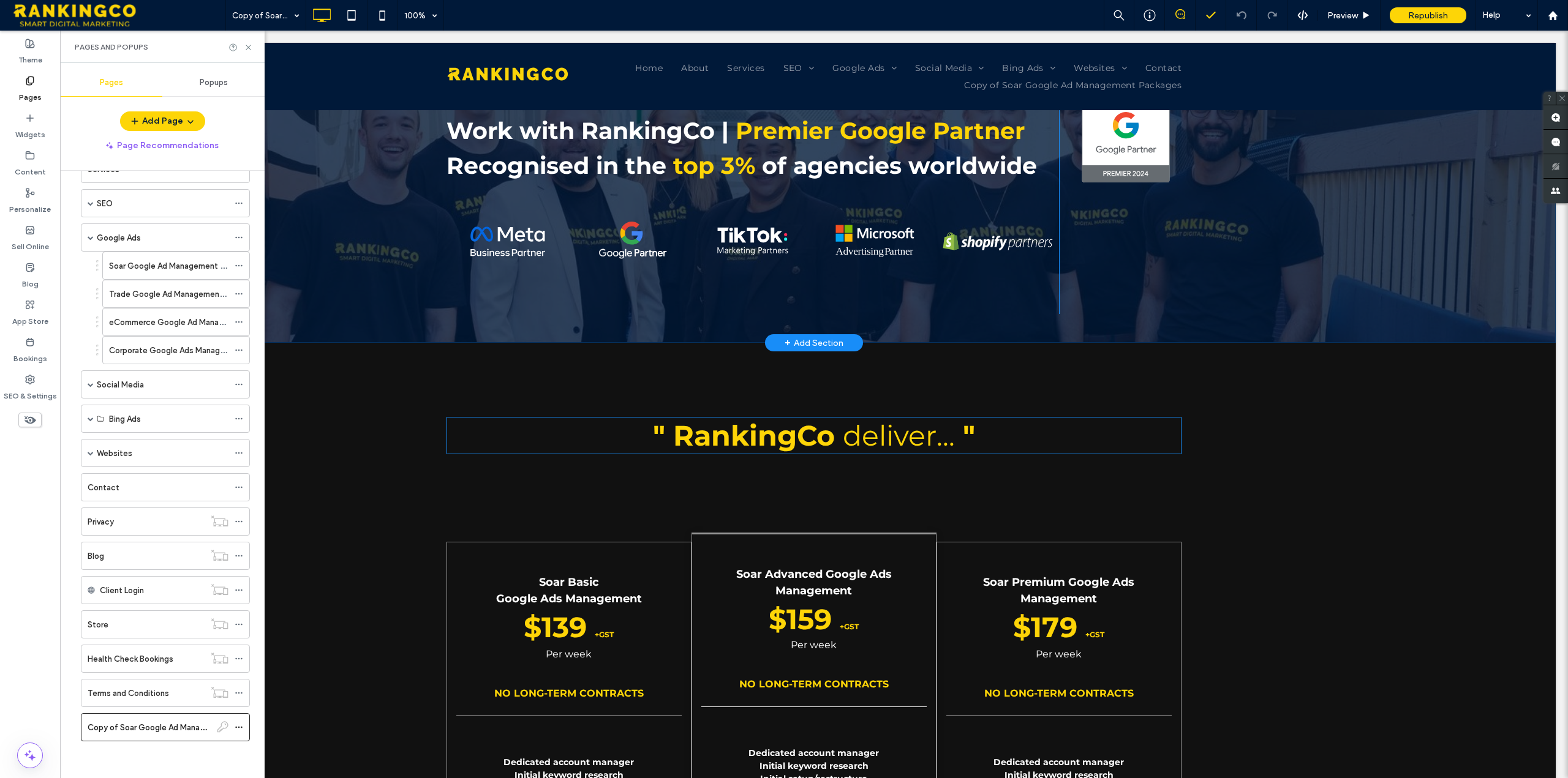
scroll to position [8, 0]
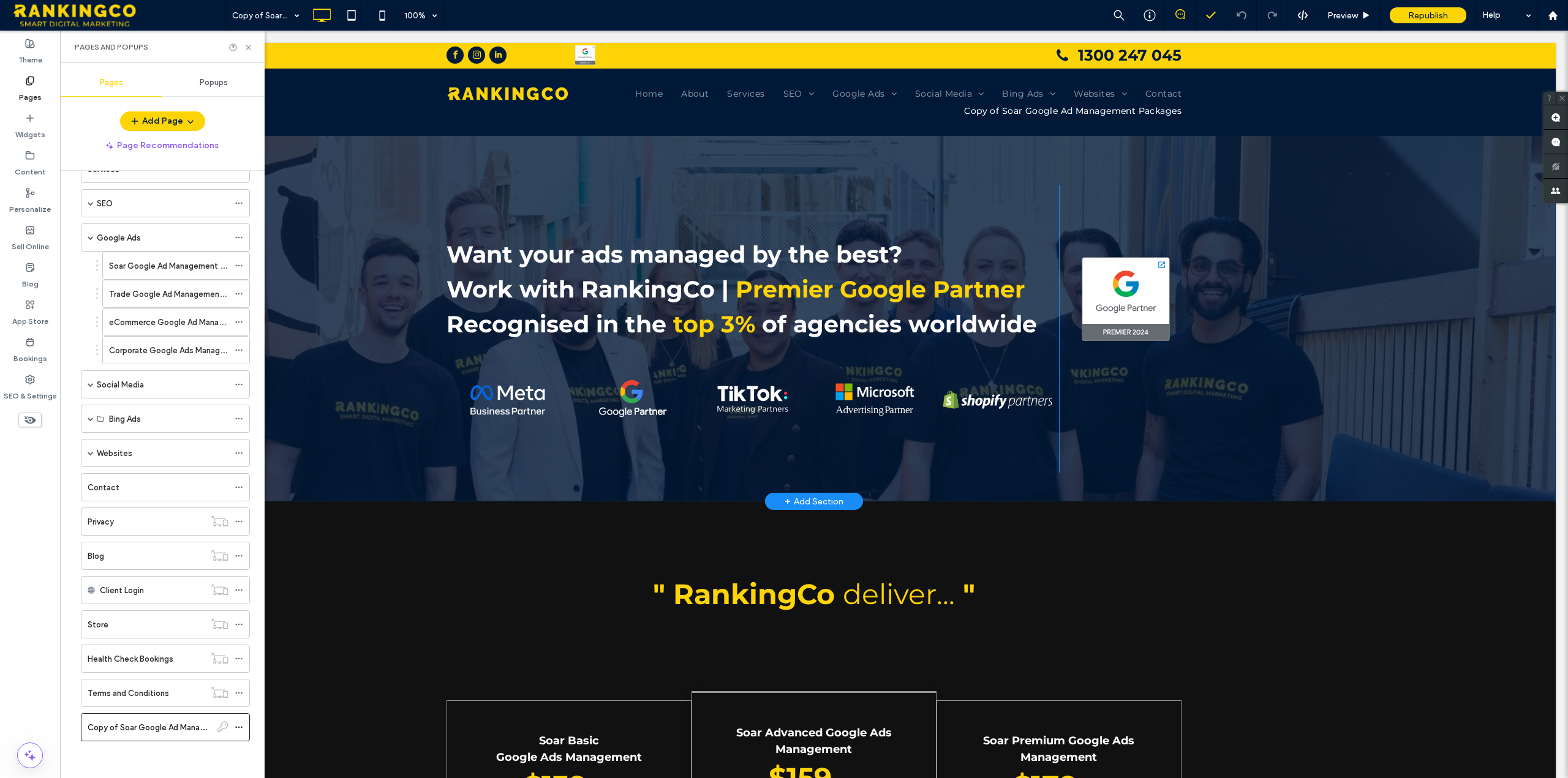
click at [816, 500] on div "+ Add Section" at bounding box center [814, 501] width 59 height 13
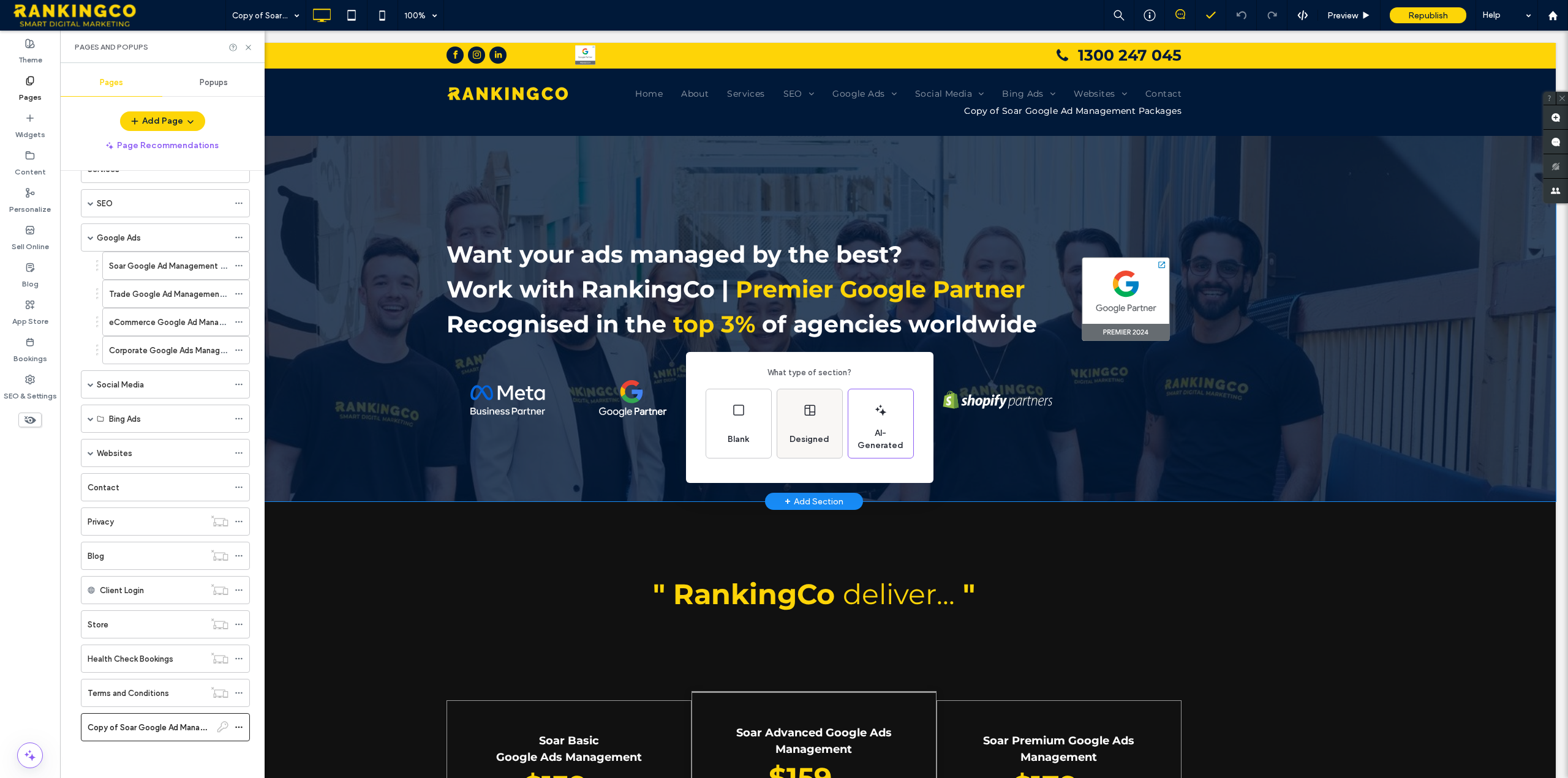
click at [813, 419] on div "Designed" at bounding box center [809, 424] width 65 height 69
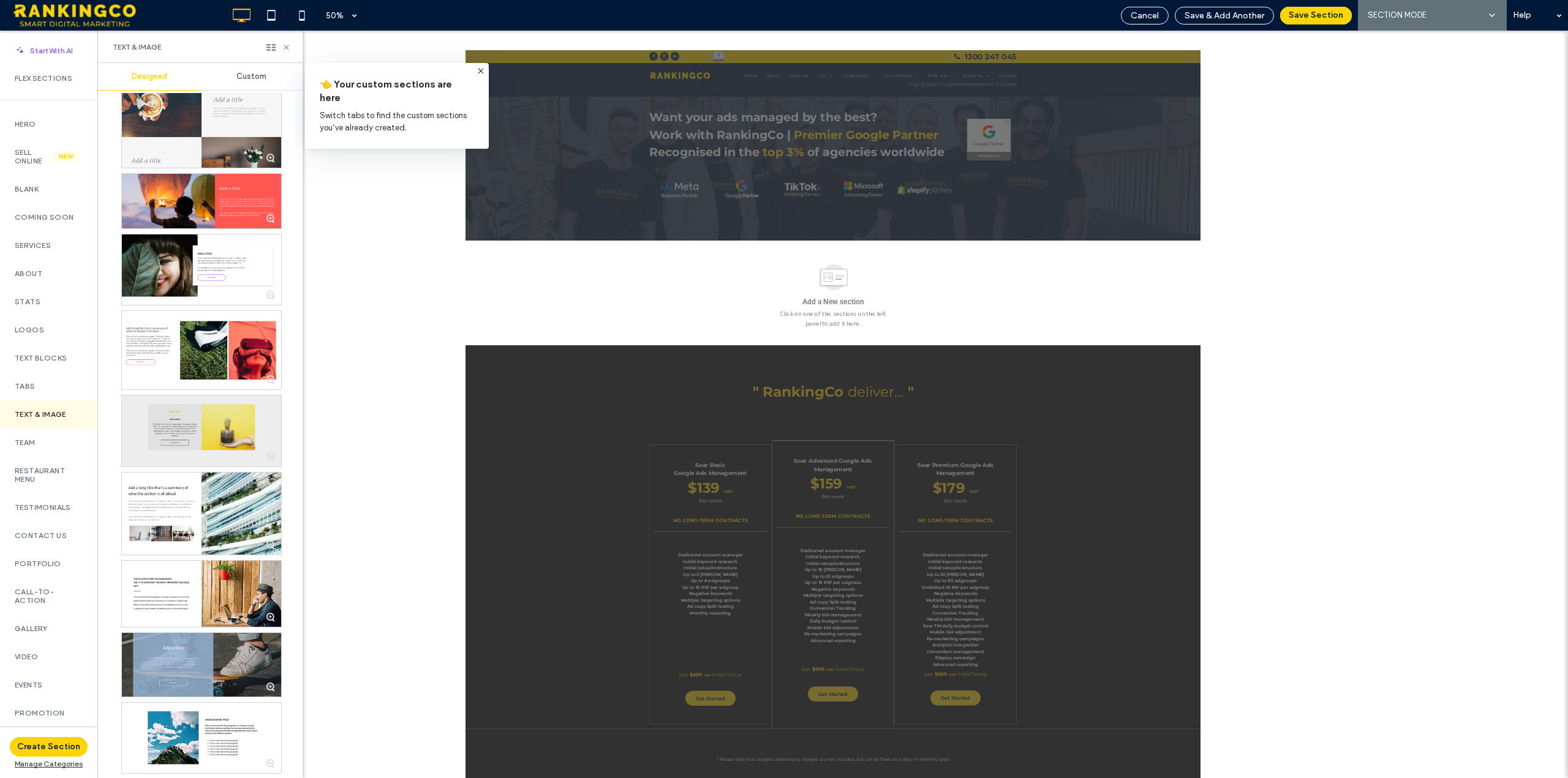
scroll to position [714, 0]
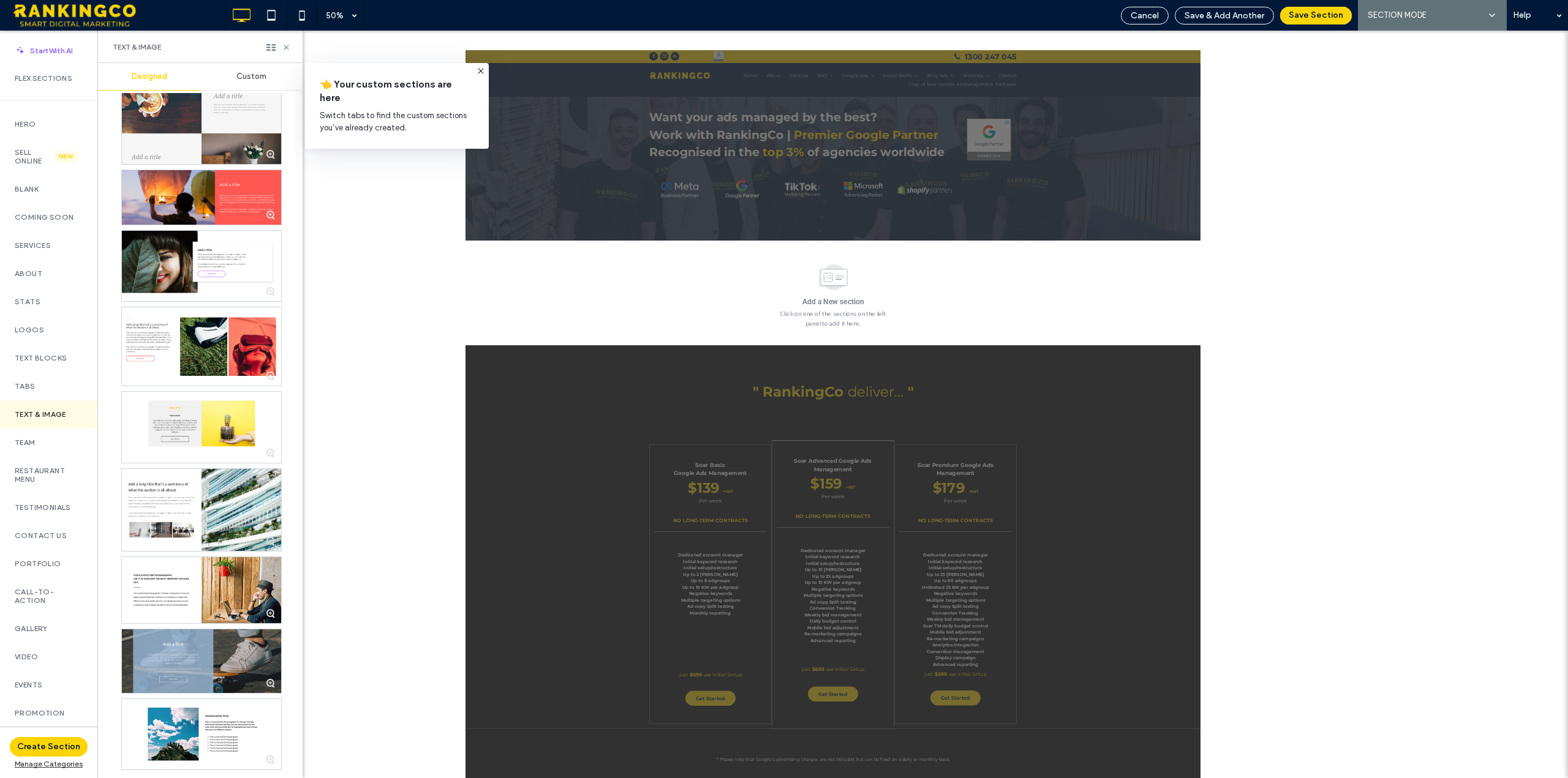
click at [1567, 600] on div "Add a New section Click on one of the sections on the left panel to add it here." at bounding box center [1200, 536] width 1470 height 210
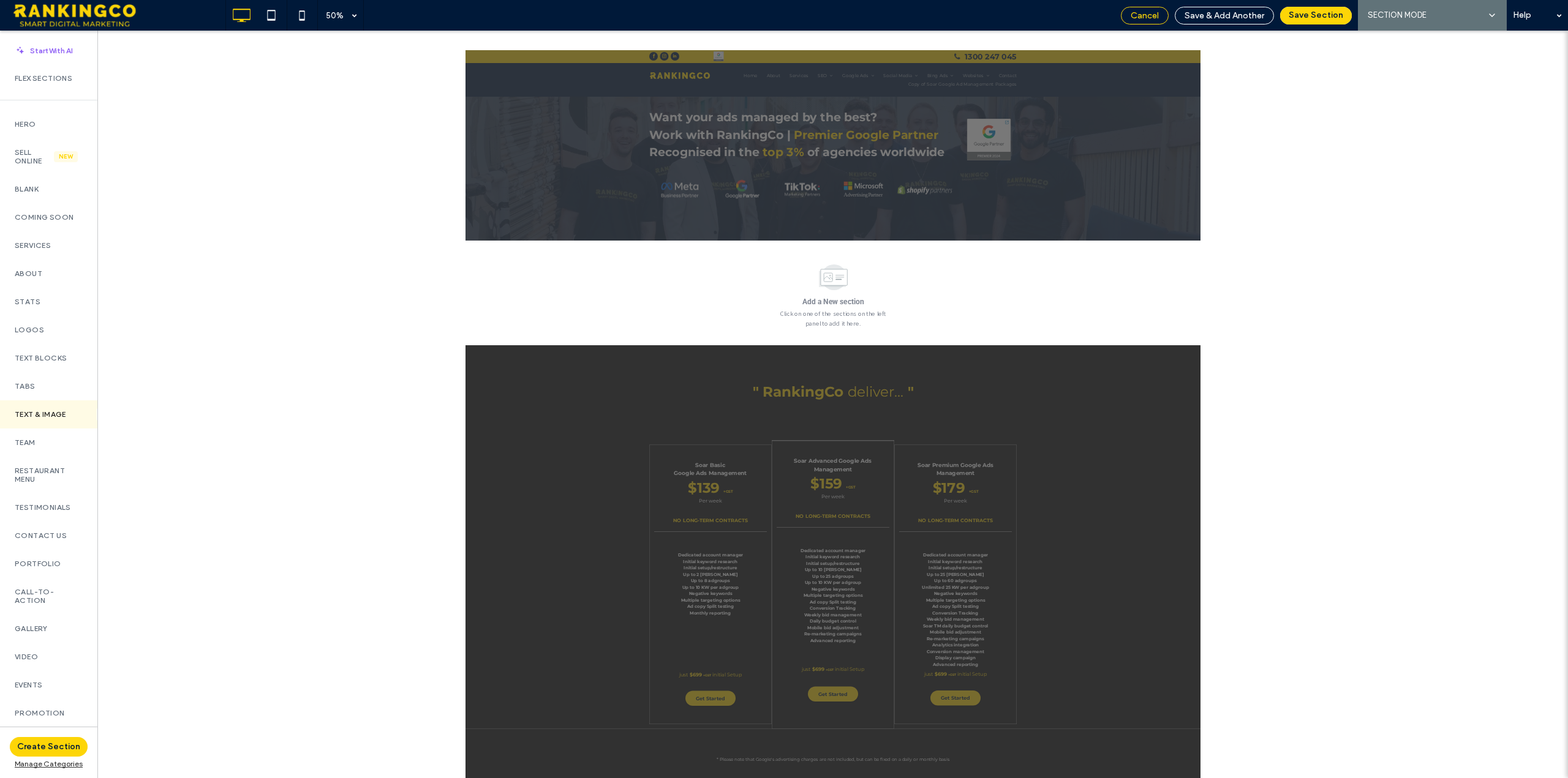
click at [1156, 19] on span "Cancel" at bounding box center [1145, 16] width 28 height 11
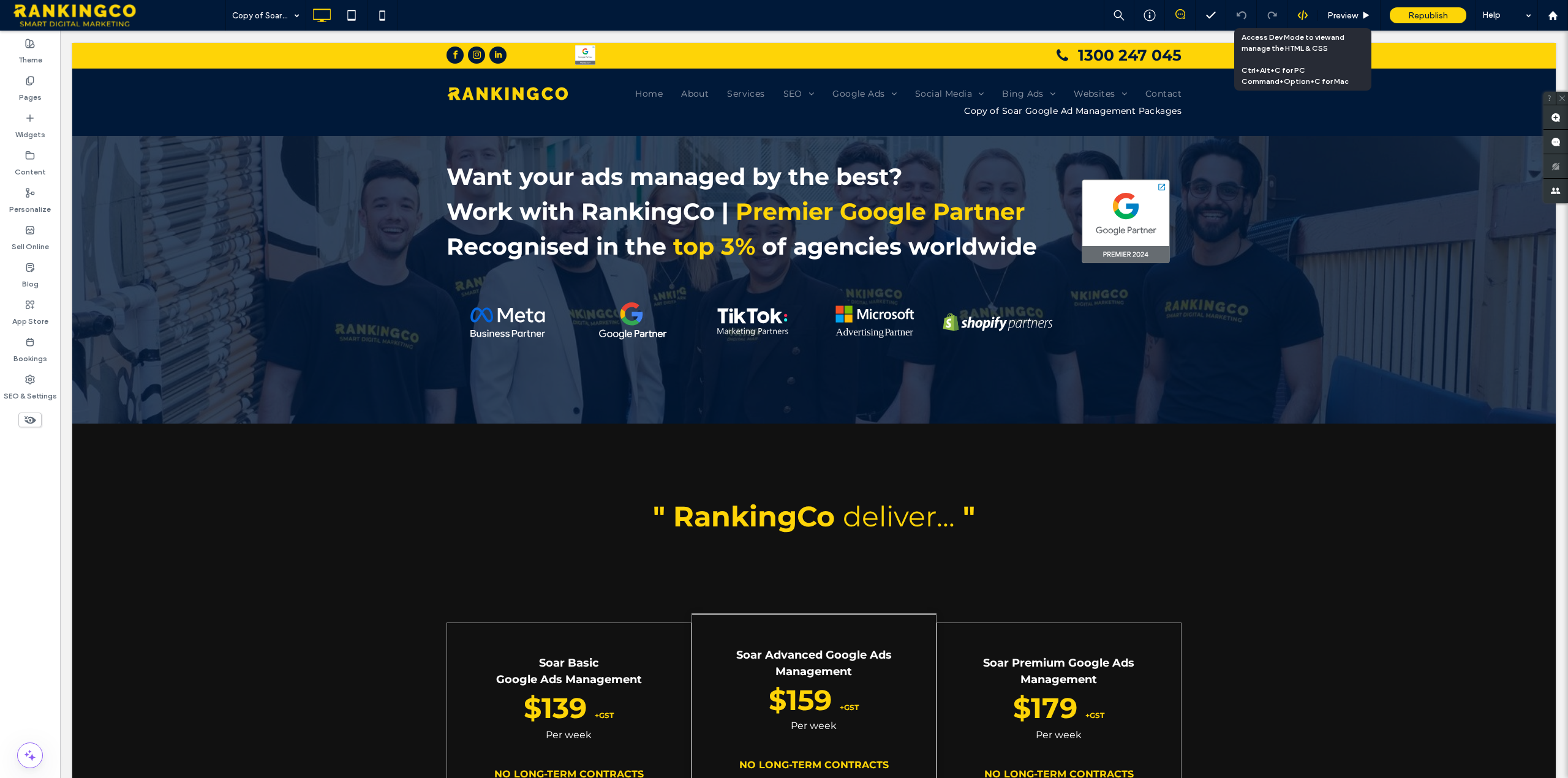
click at [1304, 11] on icon at bounding box center [1303, 15] width 11 height 11
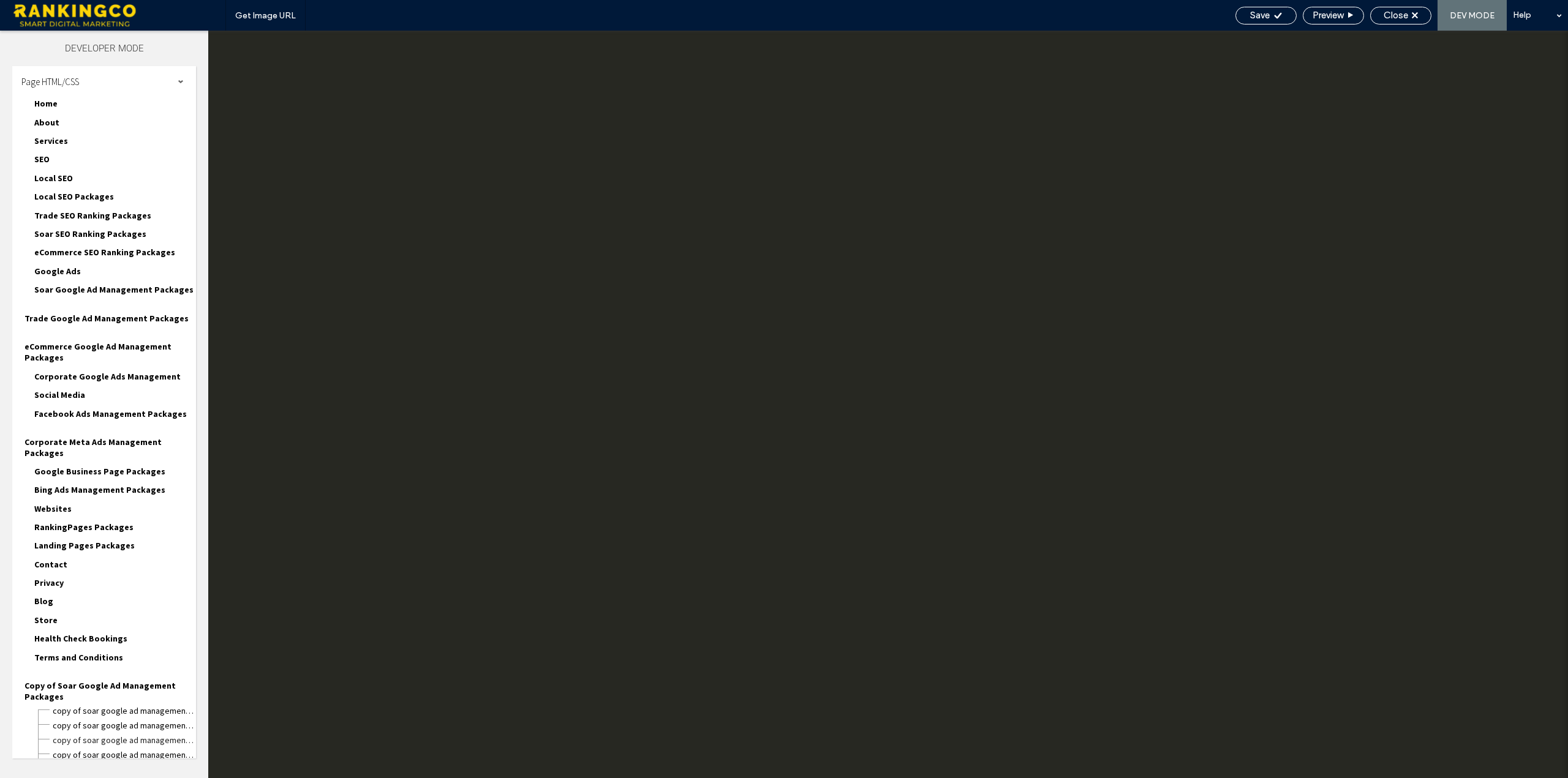
scroll to position [0, 0]
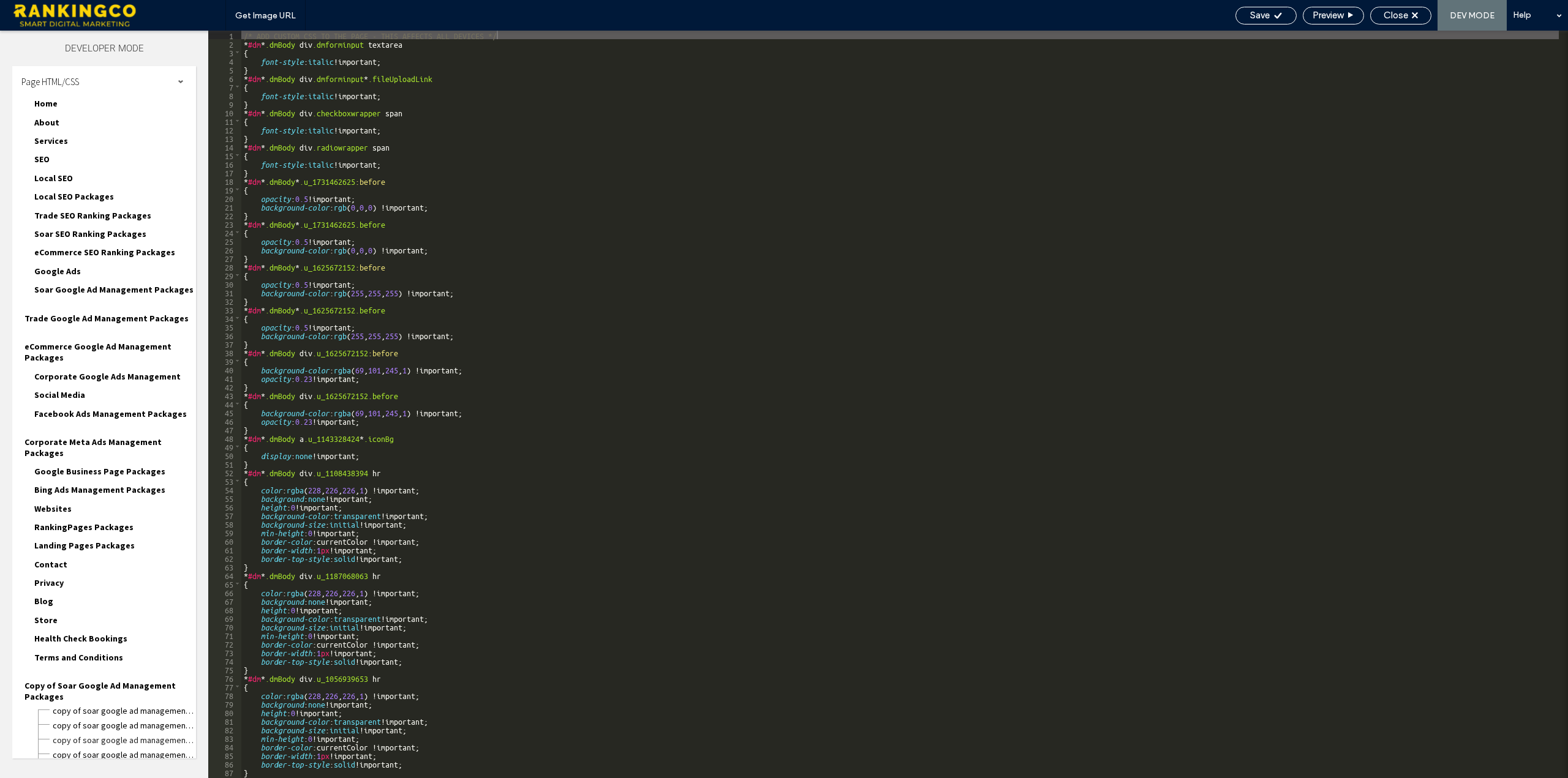
click at [595, 278] on div "/* ADD CUSTOM CSS TO THE PAGE - THIS AFFECTS ALL DEVICES */ * #dm * .dmBody div…" at bounding box center [1005, 413] width 1526 height 765
